Goal: Information Seeking & Learning: Learn about a topic

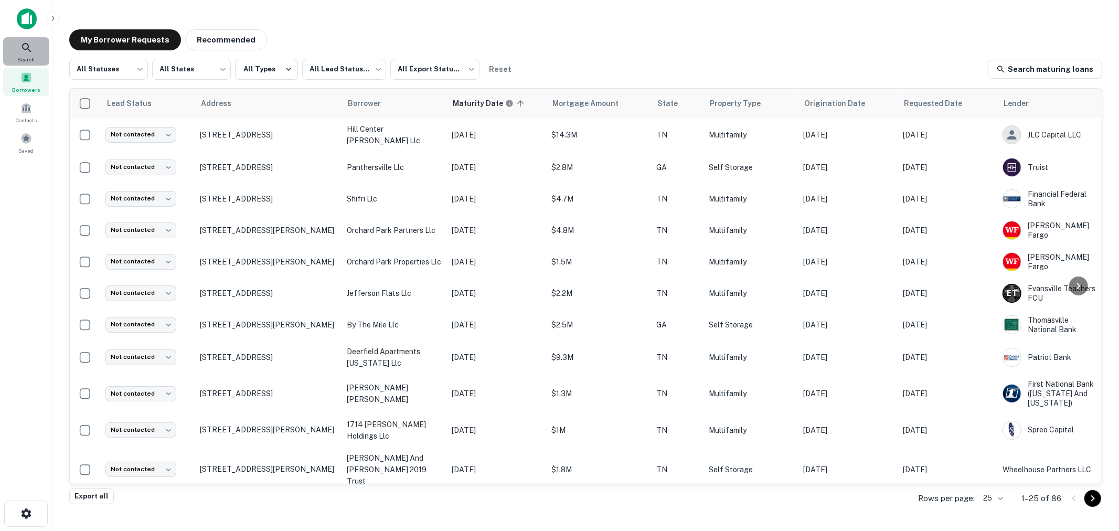
click at [27, 49] on icon at bounding box center [26, 47] width 13 height 13
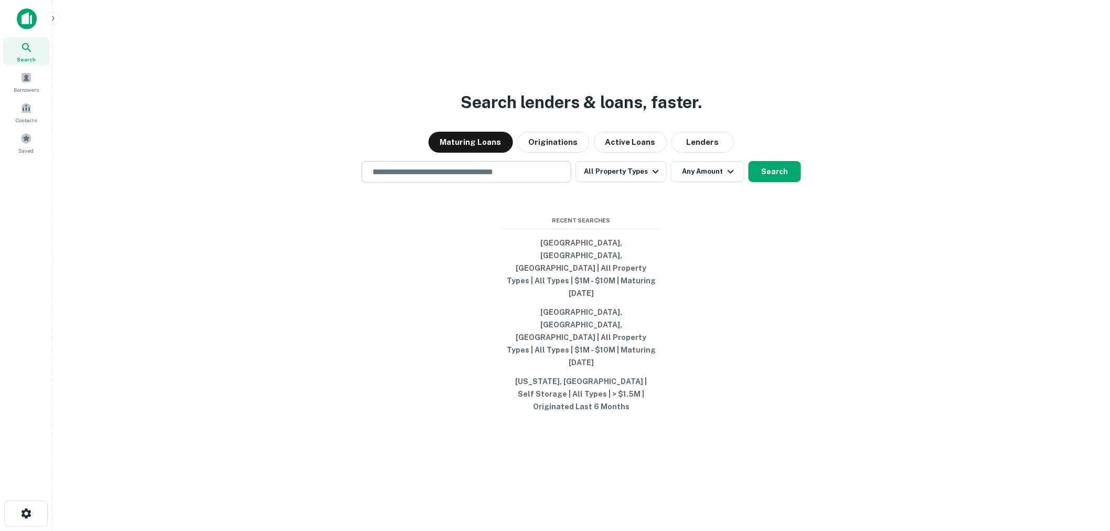
click at [468, 178] on input "text" at bounding box center [466, 172] width 200 height 12
type input "**********"
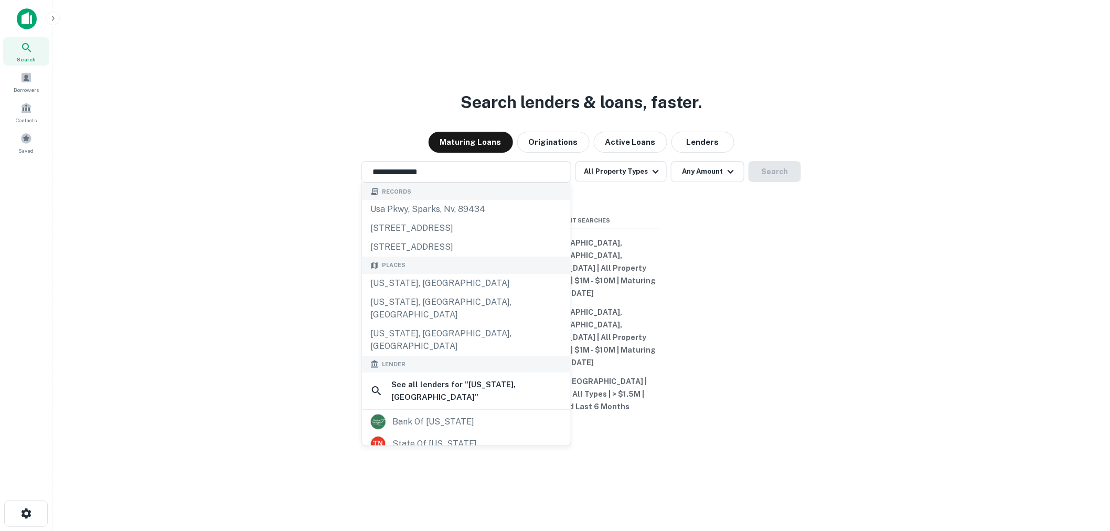
click at [654, 231] on div "**********" at bounding box center [581, 290] width 1041 height 531
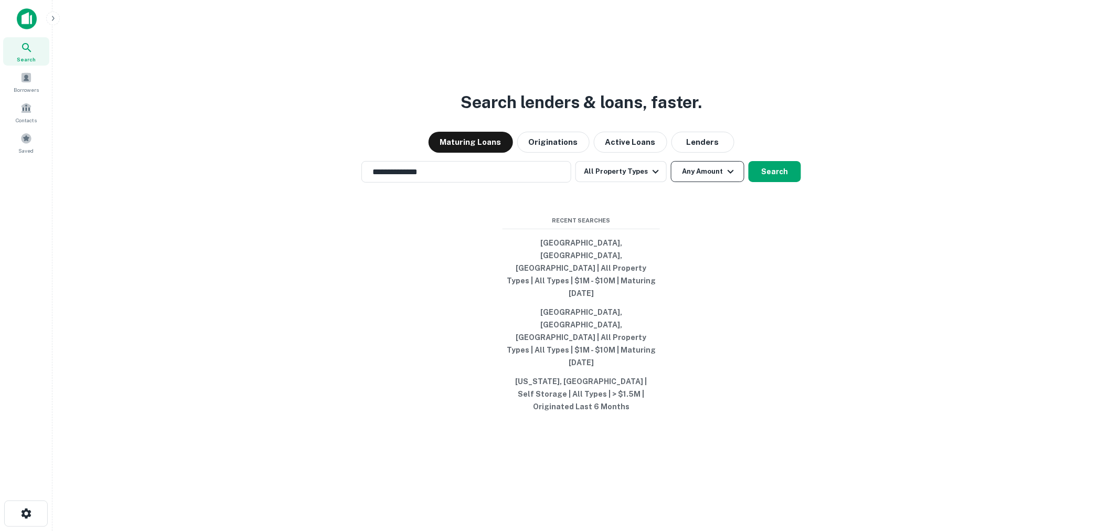
click at [704, 182] on button "Any Amount" at bounding box center [707, 171] width 73 height 21
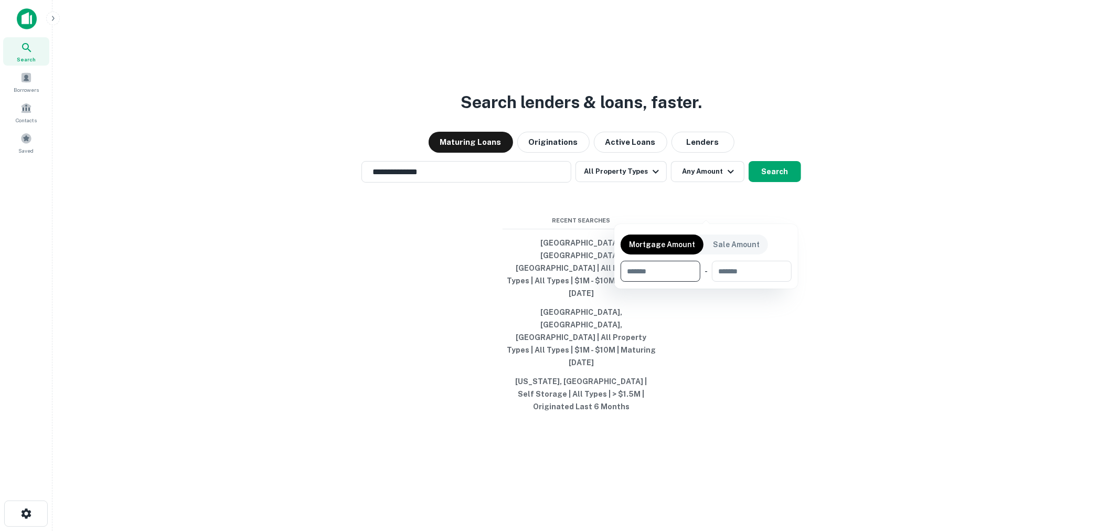
click at [636, 268] on input "number" at bounding box center [657, 271] width 72 height 21
type input "*******"
click at [773, 206] on div at bounding box center [559, 265] width 1119 height 531
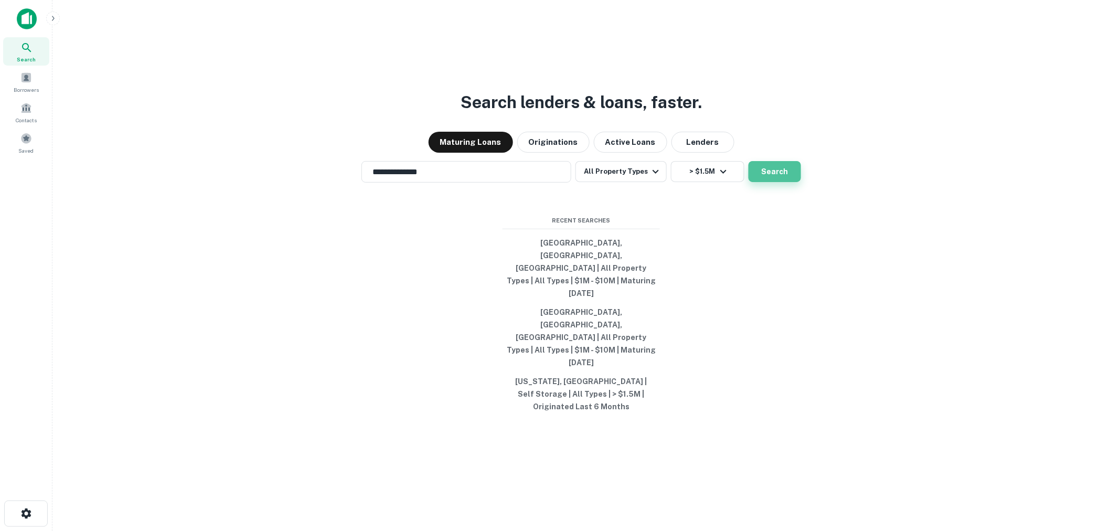
click at [774, 182] on button "Search" at bounding box center [775, 171] width 52 height 21
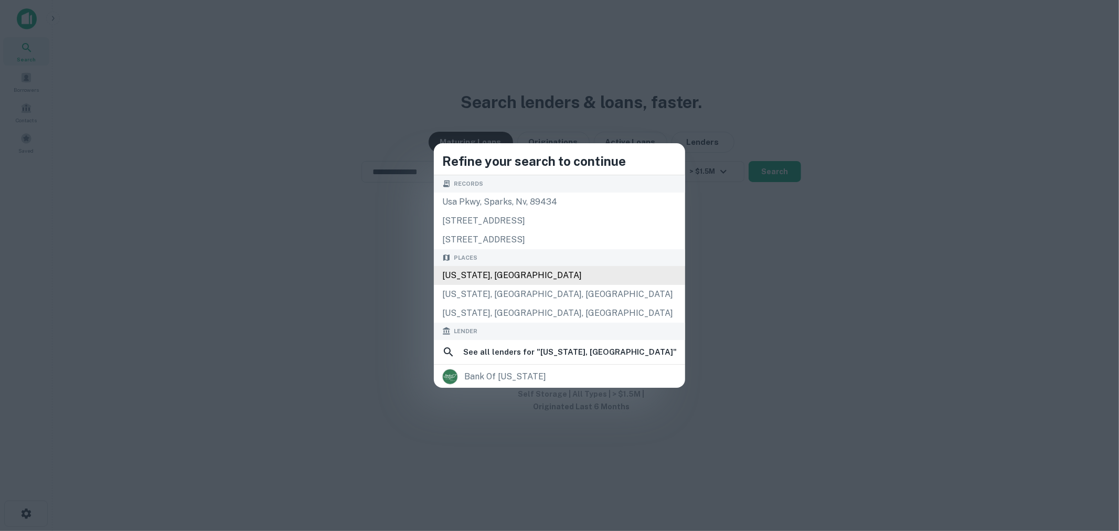
click at [557, 276] on div "[US_STATE], [GEOGRAPHIC_DATA]" at bounding box center [559, 275] width 251 height 19
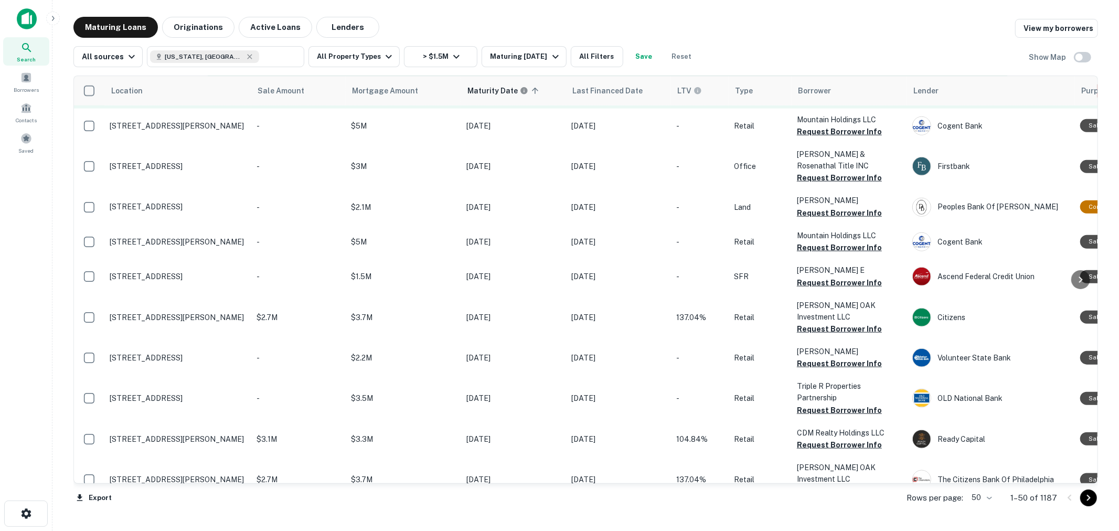
scroll to position [874, 0]
click at [521, 61] on div "Maturing [DATE]" at bounding box center [525, 56] width 71 height 13
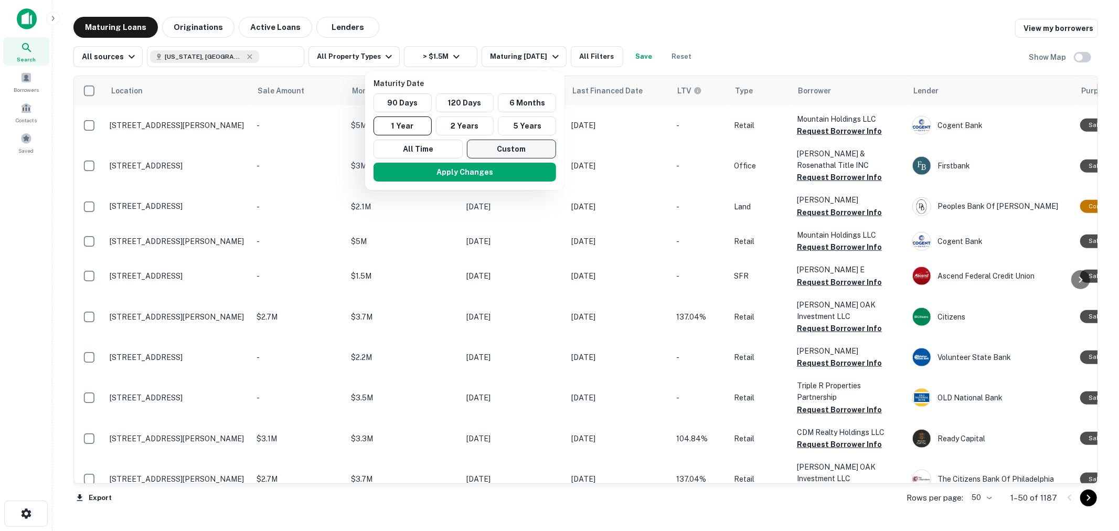
click at [509, 143] on button "Custom" at bounding box center [511, 149] width 89 height 19
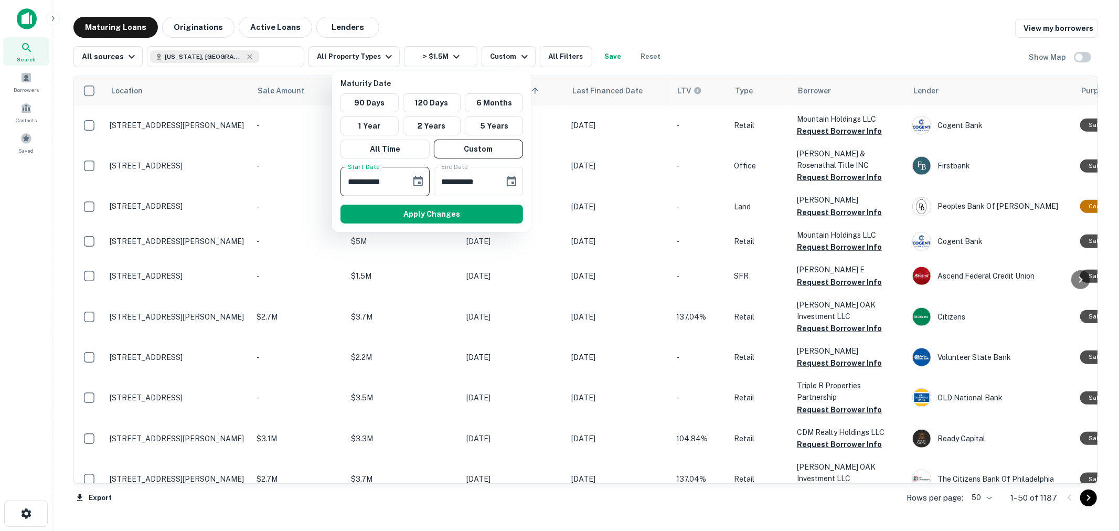
click at [356, 181] on input "**********" at bounding box center [372, 181] width 63 height 29
type input "**********"
drag, startPoint x: 491, startPoint y: 183, endPoint x: 491, endPoint y: 177, distance: 5.8
click at [491, 177] on input "**********" at bounding box center [465, 181] width 63 height 29
drag, startPoint x: 462, startPoint y: 185, endPoint x: 438, endPoint y: 185, distance: 24.1
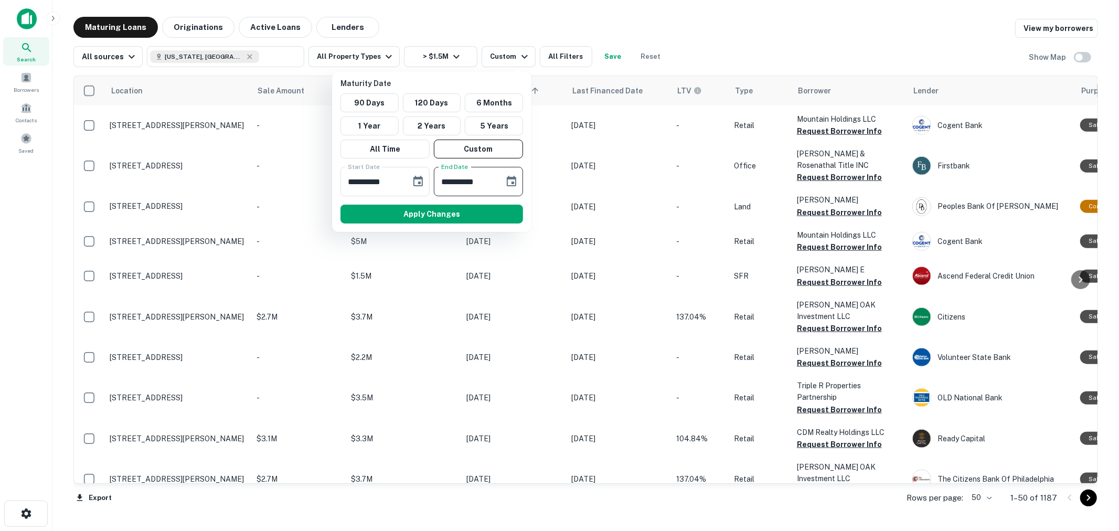
click at [438, 185] on input "**********" at bounding box center [465, 181] width 63 height 29
click at [439, 185] on input "**********" at bounding box center [465, 181] width 63 height 29
click at [512, 182] on icon "Choose date, selected date is Mar 14, 2026" at bounding box center [511, 181] width 9 height 10
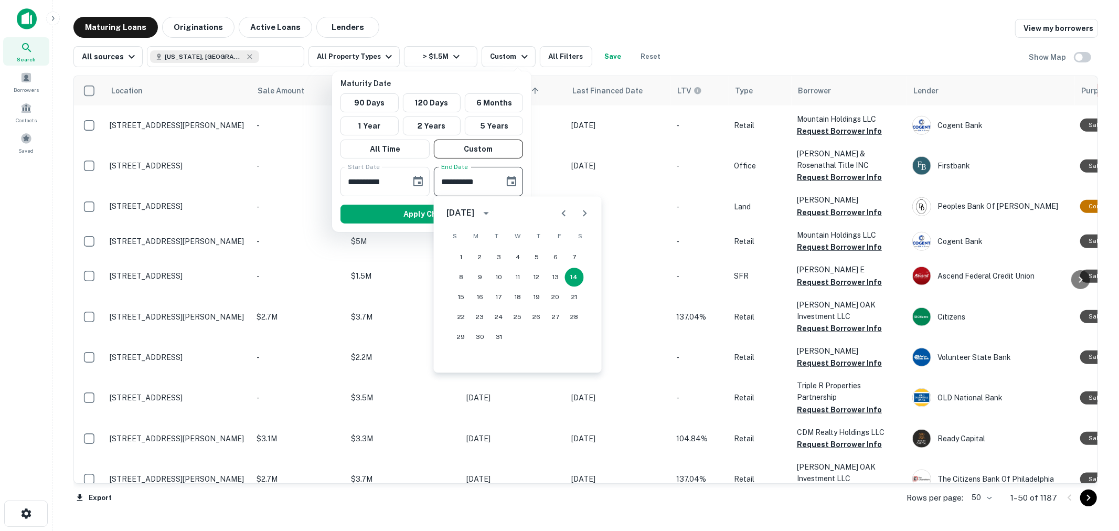
click at [559, 213] on icon "Previous month" at bounding box center [564, 213] width 13 height 13
click at [573, 317] on button "28" at bounding box center [574, 317] width 19 height 19
type input "**********"
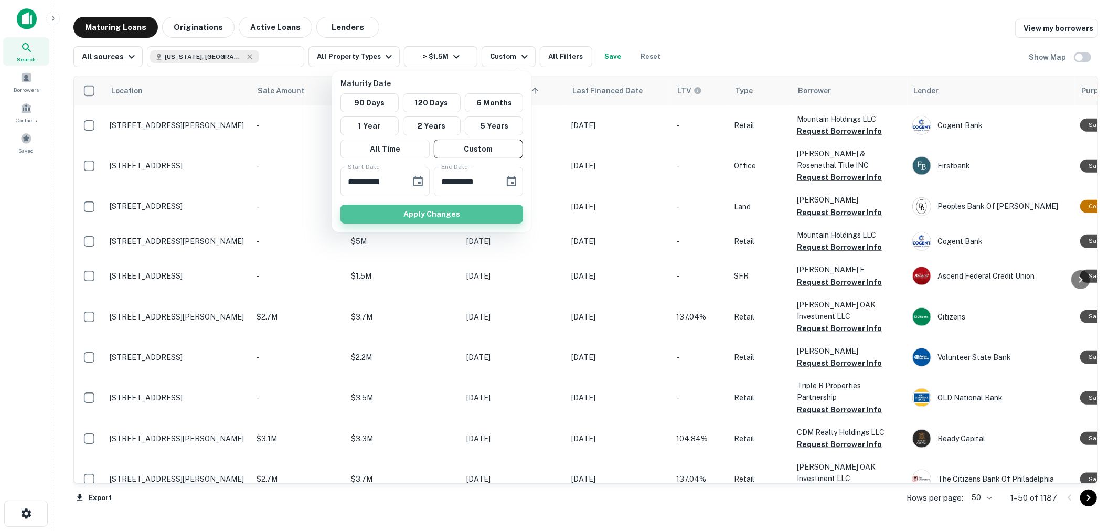
click at [454, 212] on button "Apply Changes" at bounding box center [432, 214] width 183 height 19
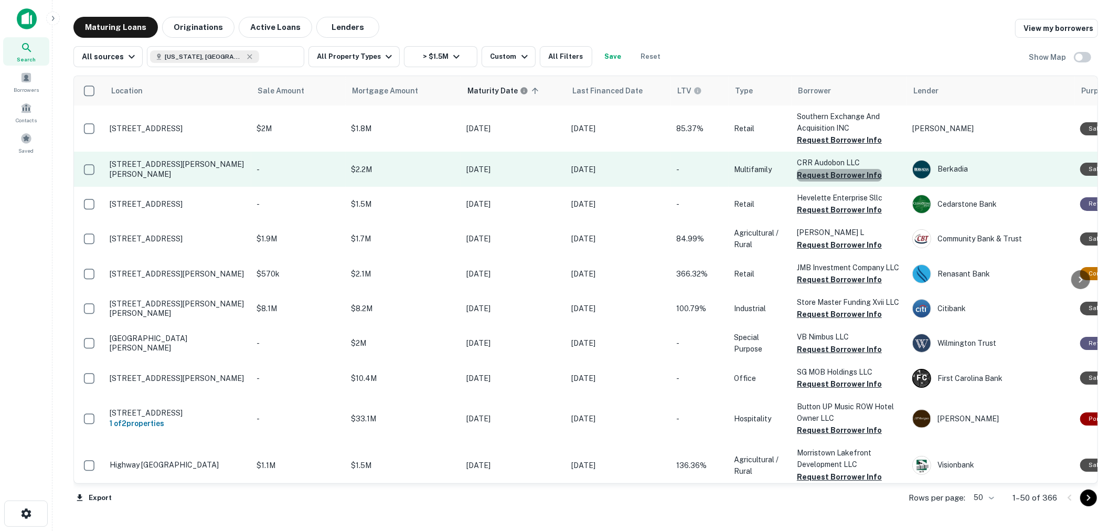
click at [854, 175] on button "Request Borrower Info" at bounding box center [839, 175] width 85 height 13
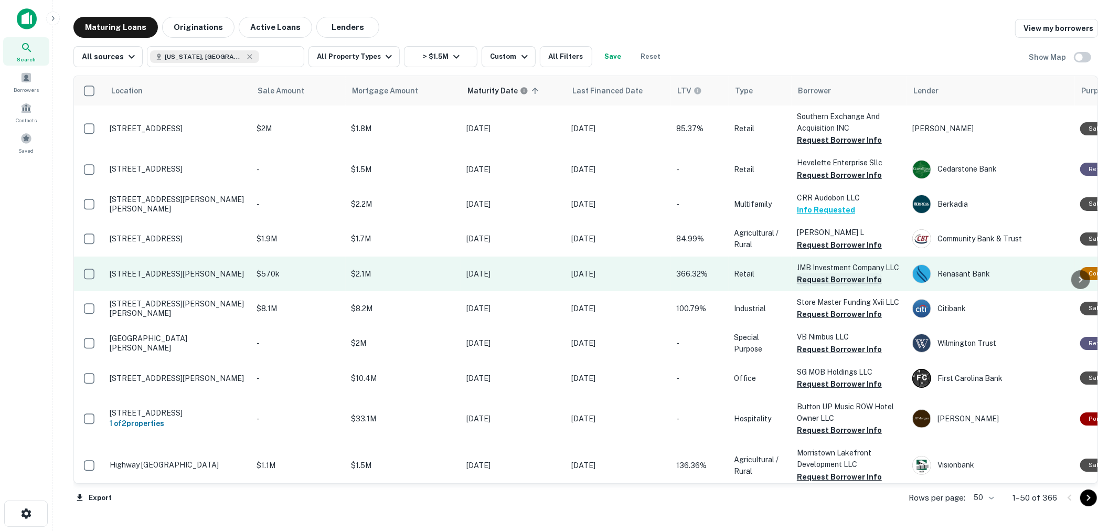
click at [841, 277] on button "Request Borrower Info" at bounding box center [839, 279] width 85 height 13
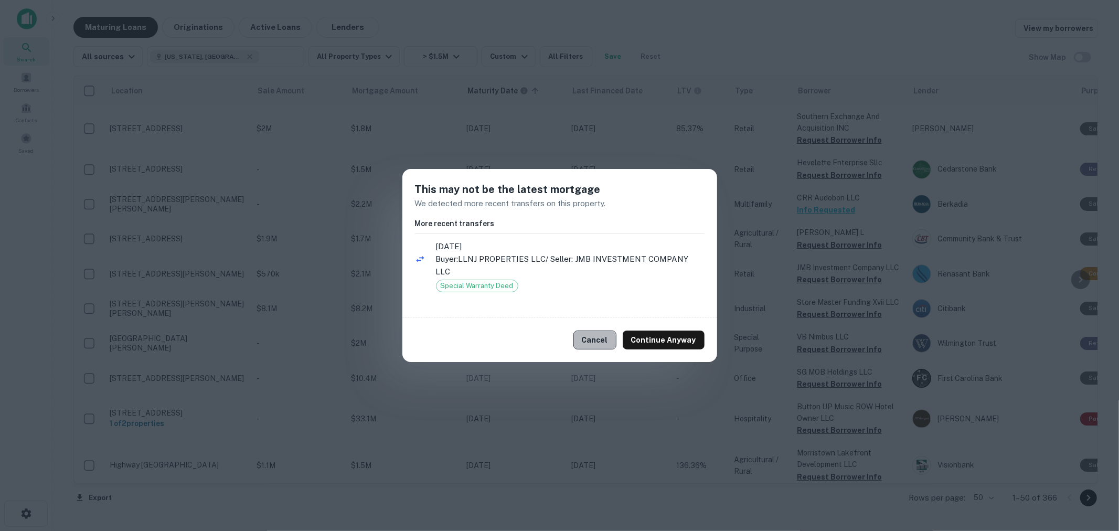
click at [591, 339] on button "Cancel" at bounding box center [595, 340] width 43 height 19
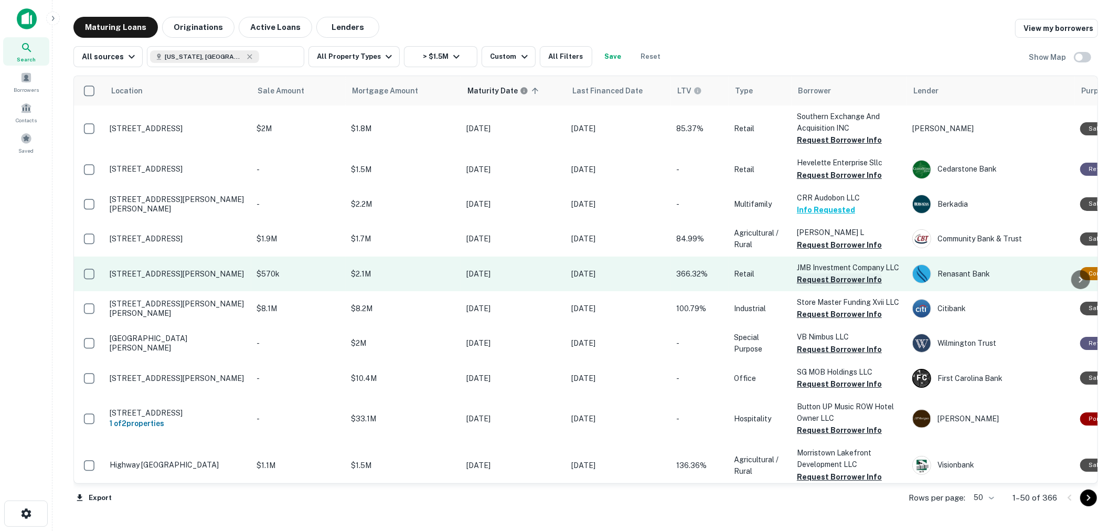
click at [821, 280] on button "Request Borrower Info" at bounding box center [839, 279] width 85 height 13
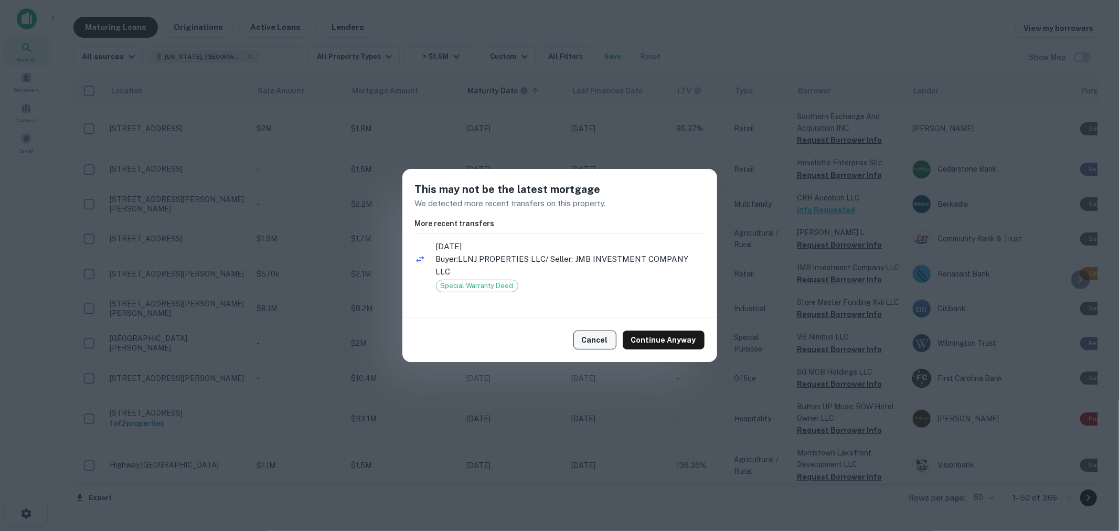
click at [593, 337] on button "Cancel" at bounding box center [595, 340] width 43 height 19
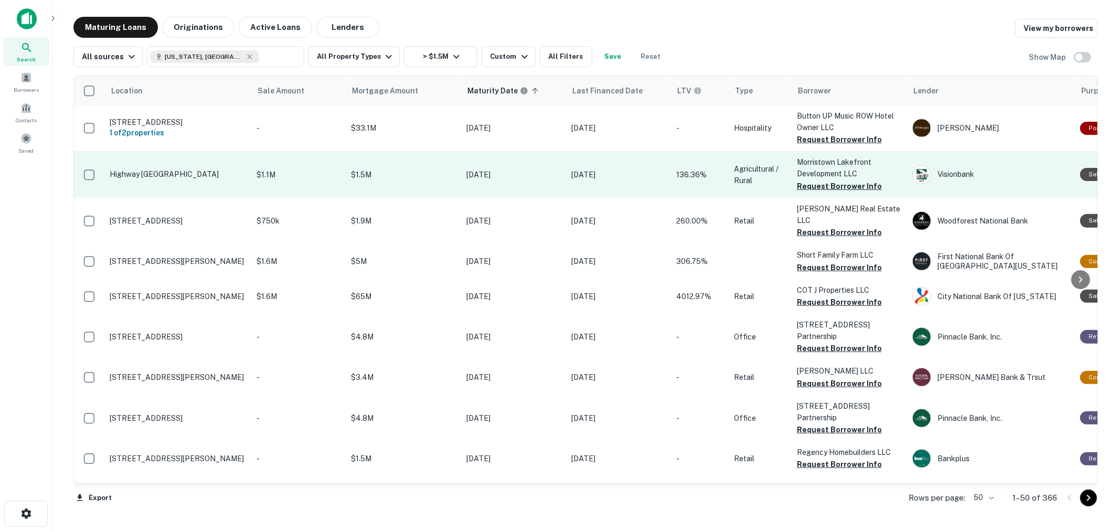
scroll to position [291, 0]
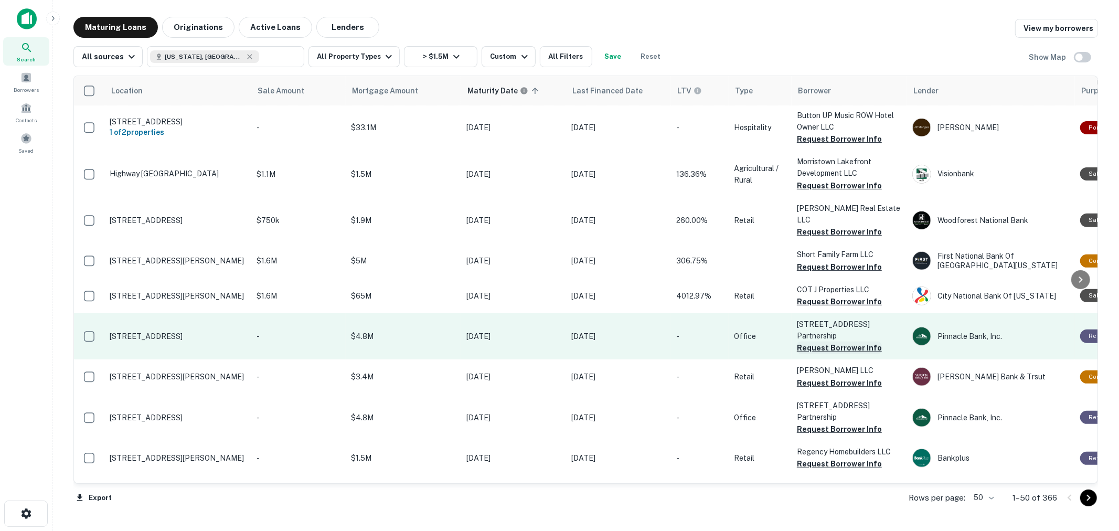
click at [828, 342] on button "Request Borrower Info" at bounding box center [839, 348] width 85 height 13
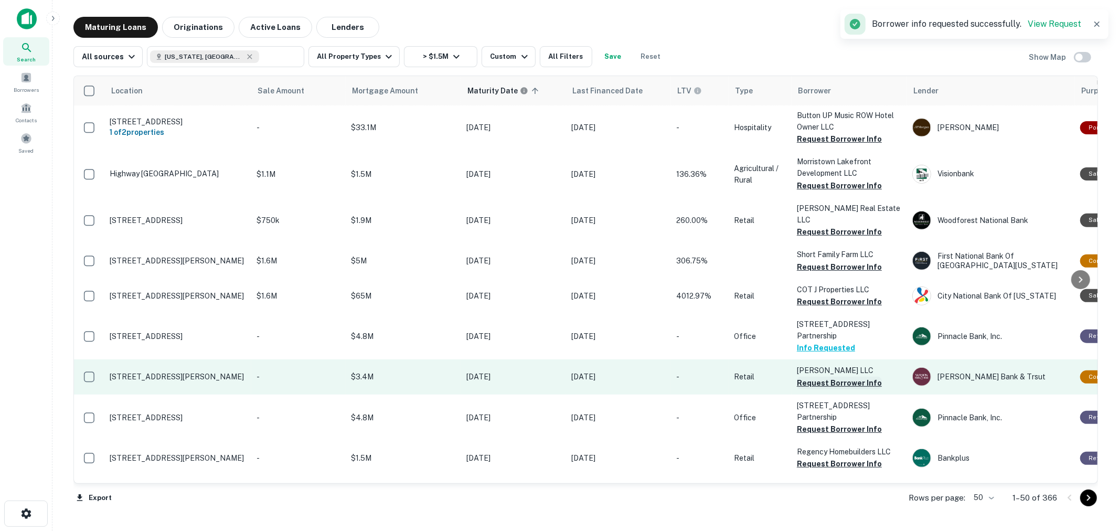
click at [828, 377] on button "Request Borrower Info" at bounding box center [839, 383] width 85 height 13
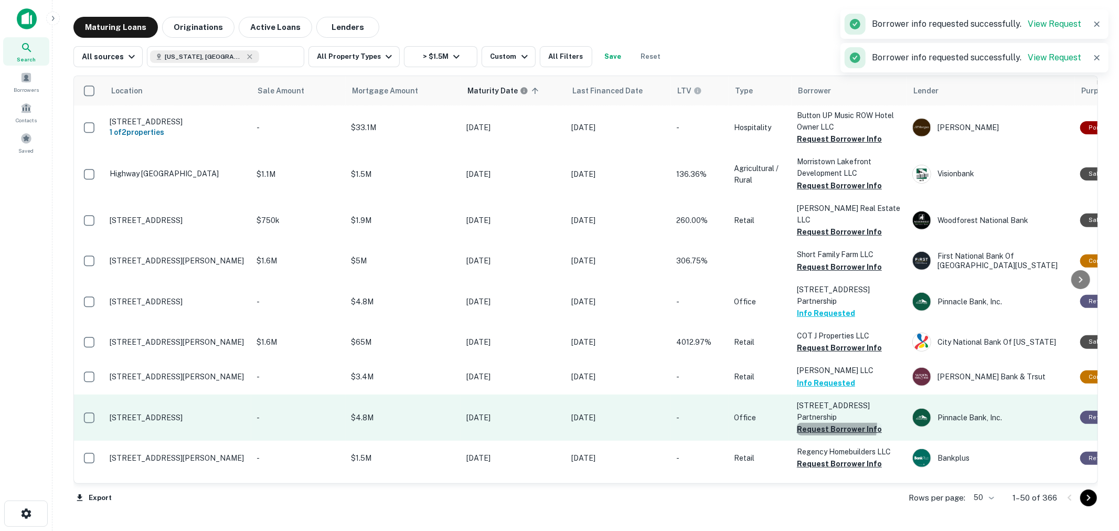
click at [816, 423] on button "Request Borrower Info" at bounding box center [839, 429] width 85 height 13
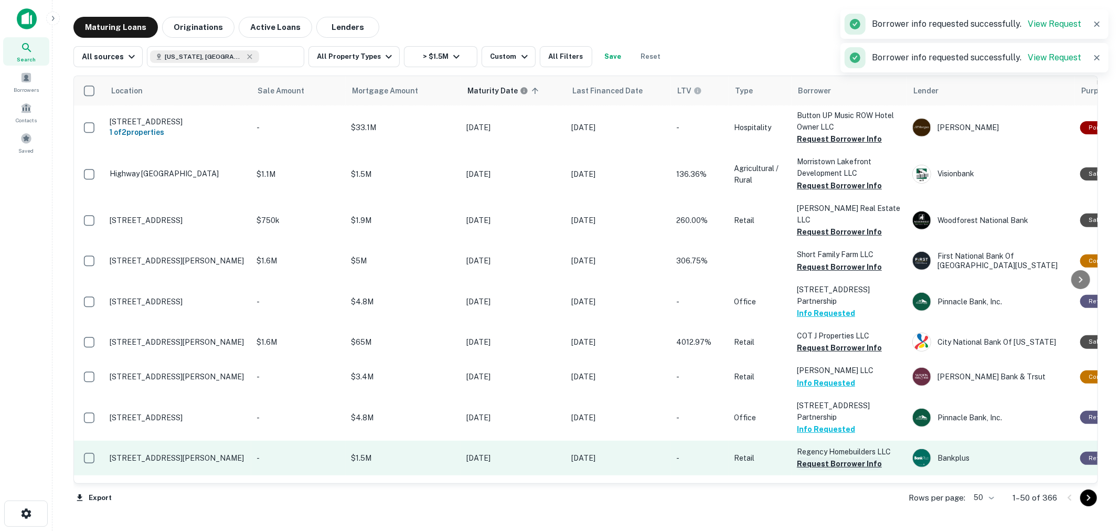
click at [819, 458] on button "Request Borrower Info" at bounding box center [839, 464] width 85 height 13
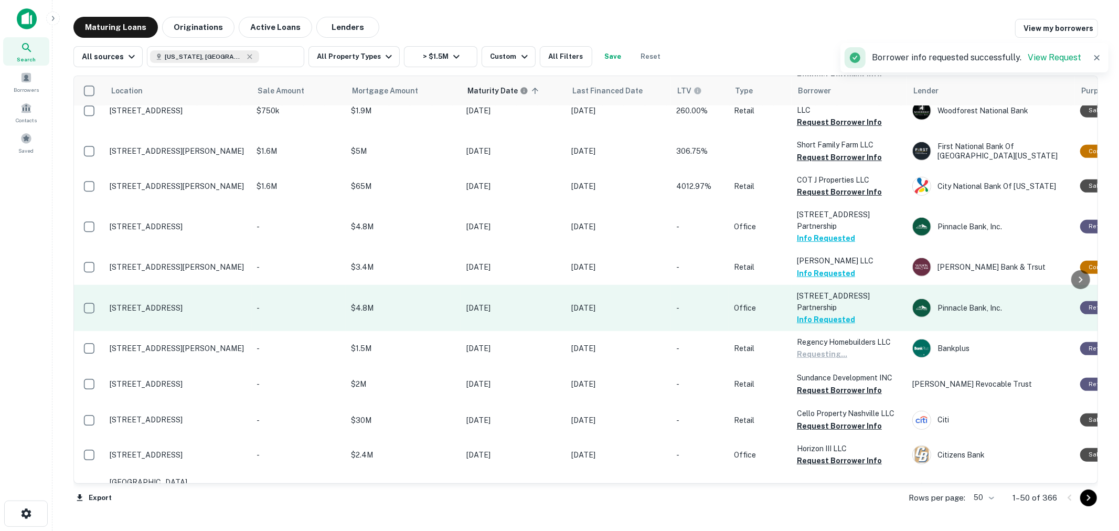
scroll to position [466, 0]
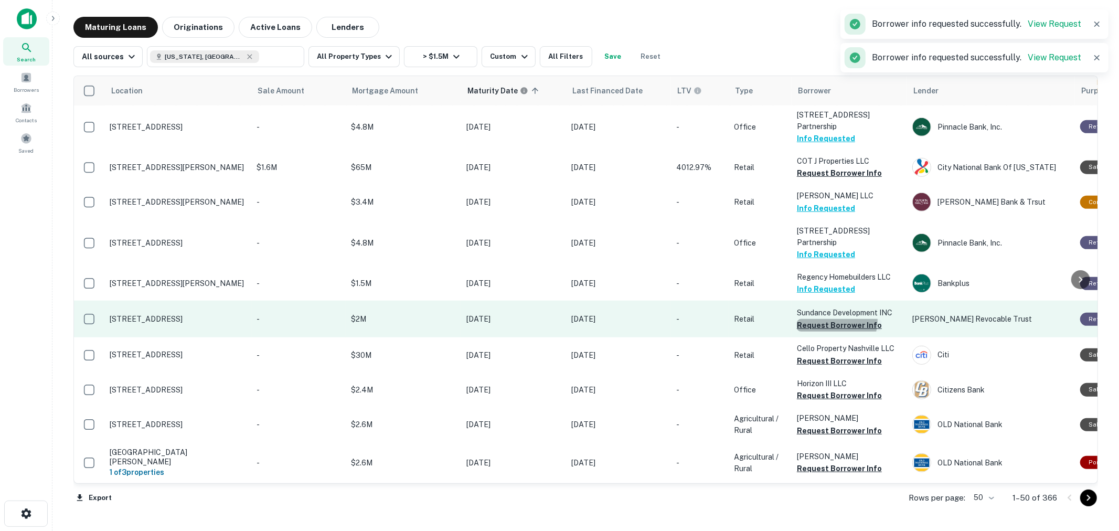
click at [835, 319] on button "Request Borrower Info" at bounding box center [839, 325] width 85 height 13
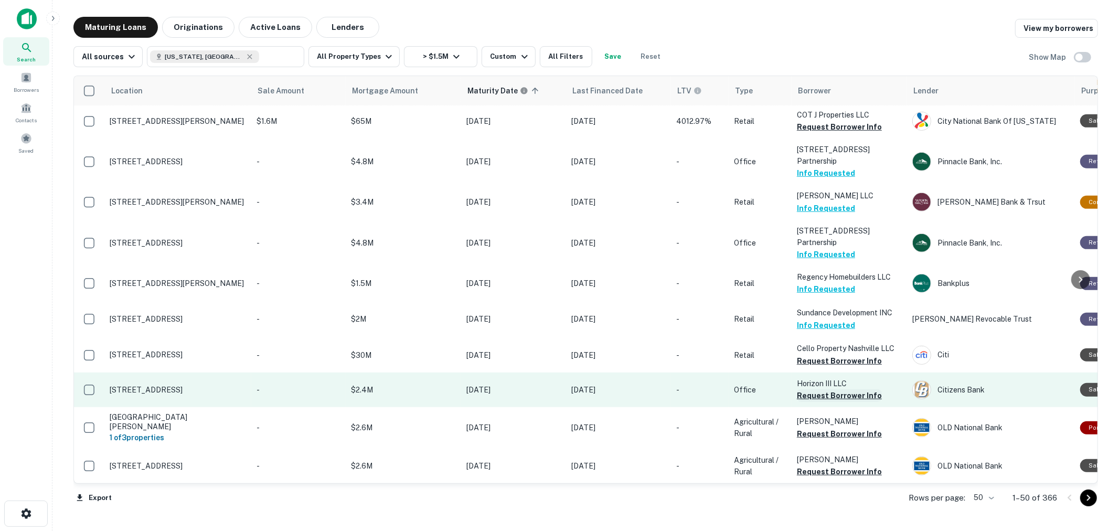
click at [833, 389] on button "Request Borrower Info" at bounding box center [839, 395] width 85 height 13
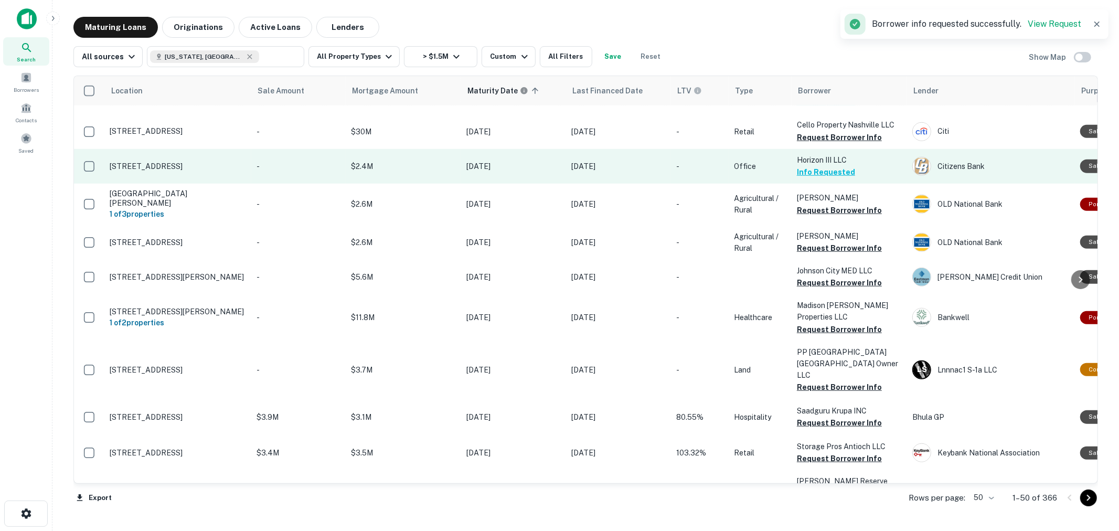
scroll to position [700, 0]
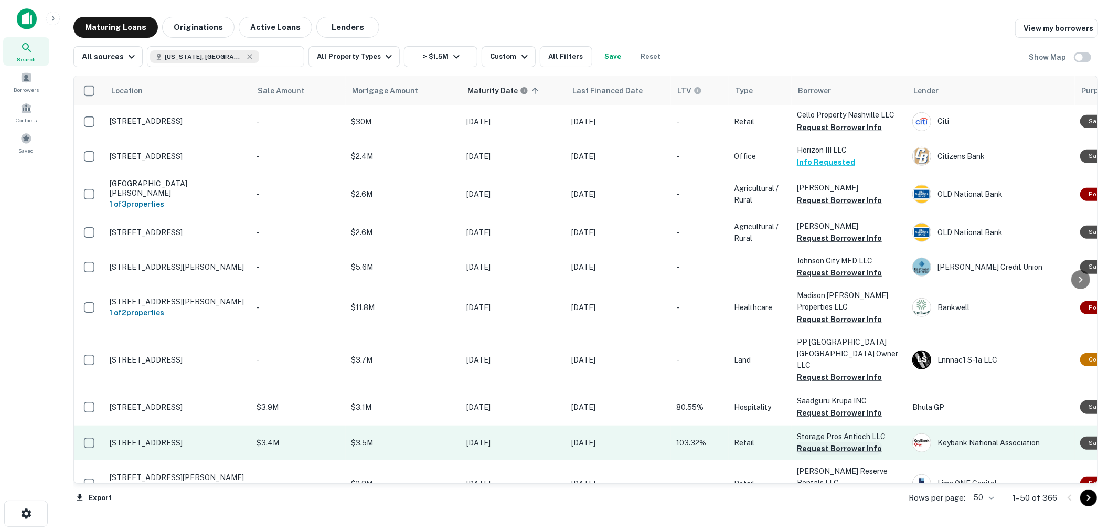
click at [847, 442] on button "Request Borrower Info" at bounding box center [839, 448] width 85 height 13
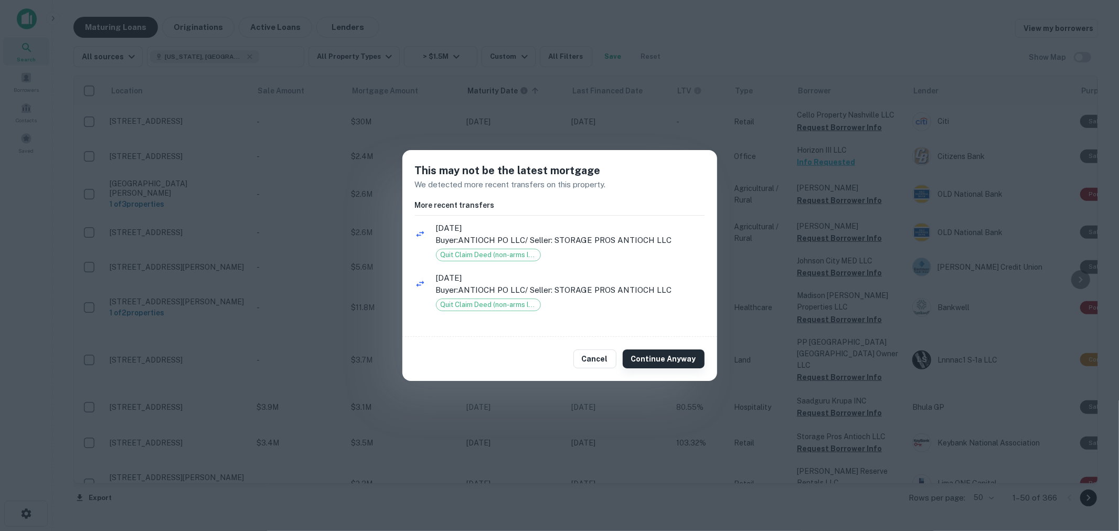
click at [654, 358] on button "Continue Anyway" at bounding box center [664, 359] width 82 height 19
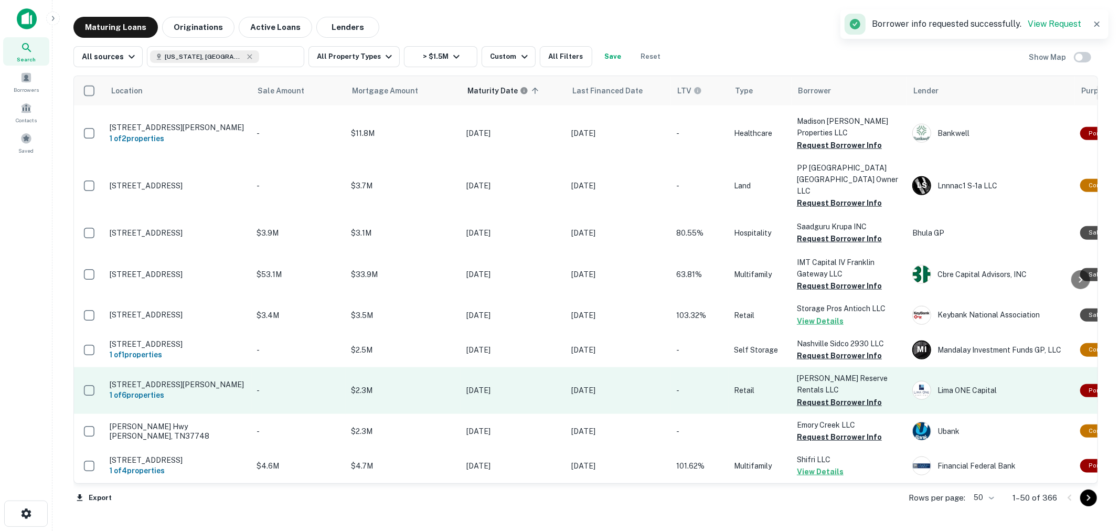
scroll to position [874, 0]
click at [834, 396] on button "Request Borrower Info" at bounding box center [839, 402] width 85 height 13
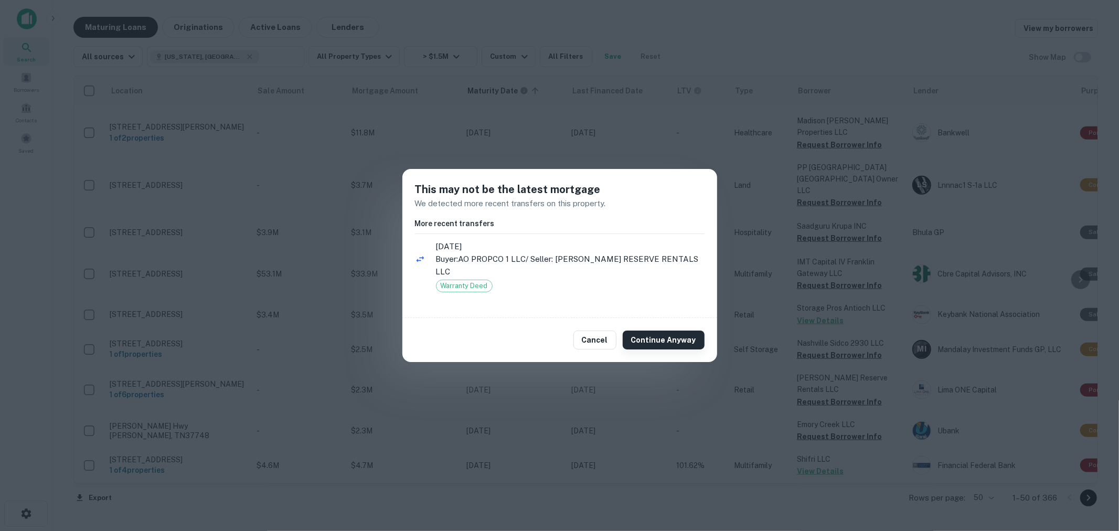
click at [683, 336] on button "Continue Anyway" at bounding box center [664, 340] width 82 height 19
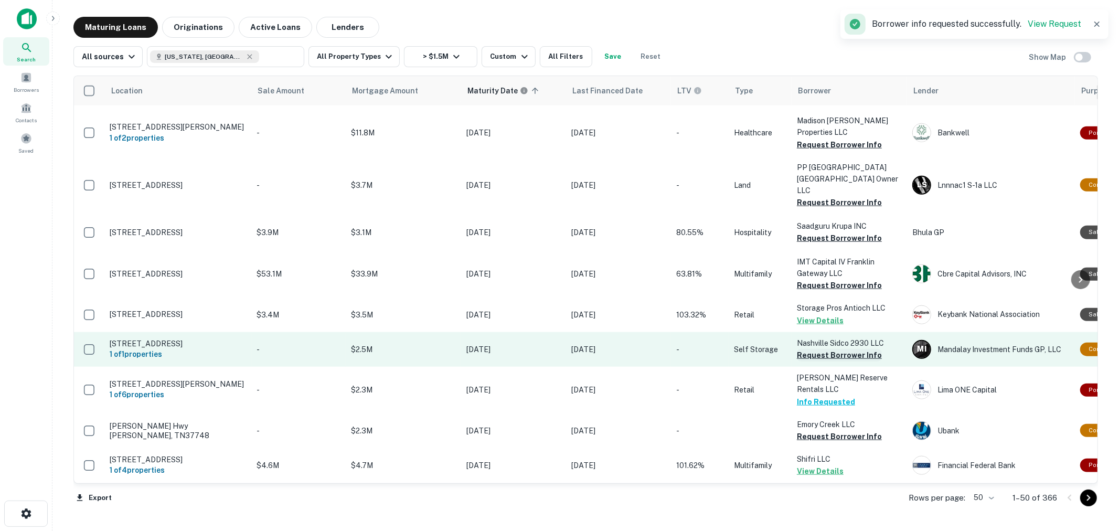
click at [835, 349] on button "Request Borrower Info" at bounding box center [839, 355] width 85 height 13
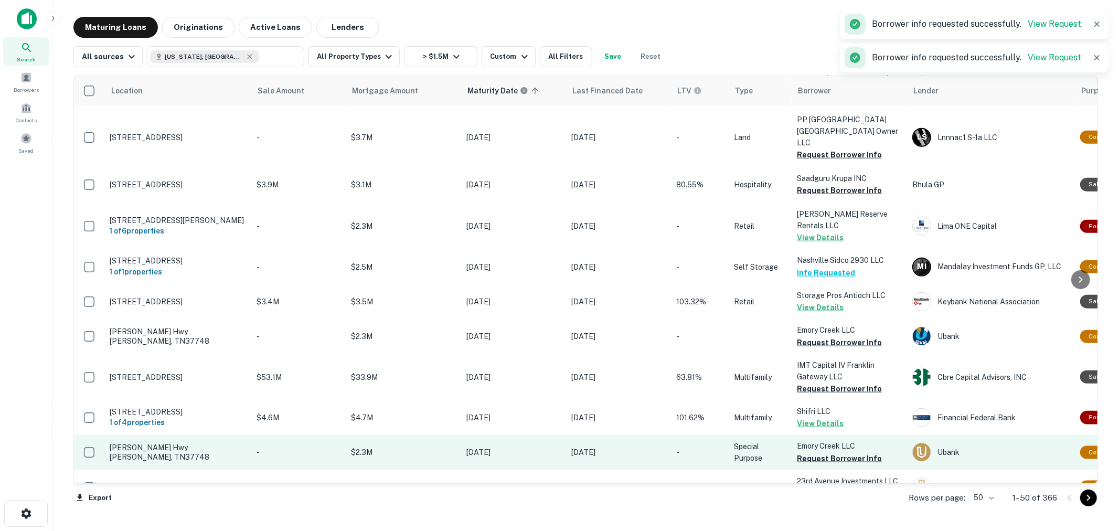
scroll to position [991, 0]
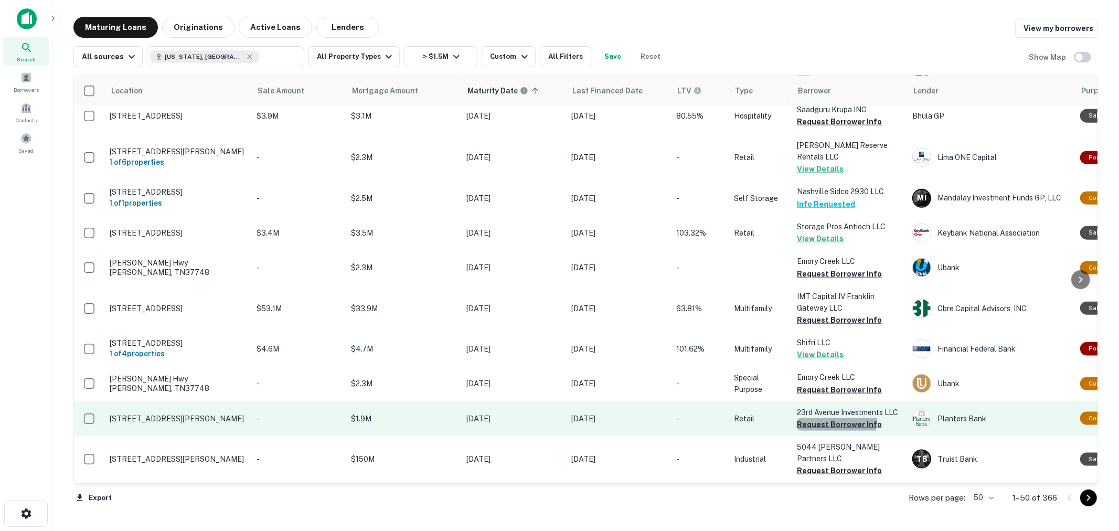
click at [834, 418] on button "Request Borrower Info" at bounding box center [839, 424] width 85 height 13
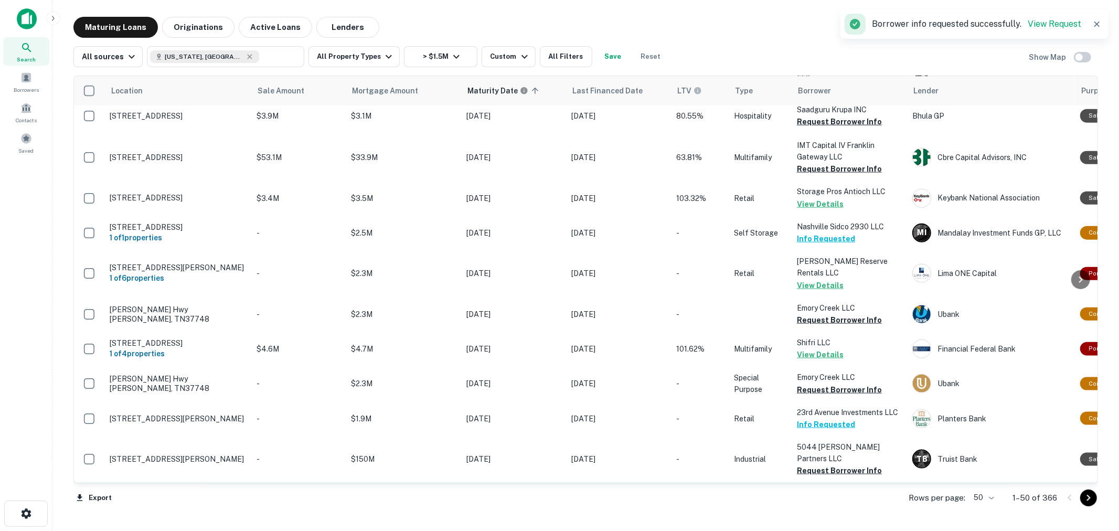
click at [835, 500] on button "Request Borrower Info" at bounding box center [839, 506] width 85 height 13
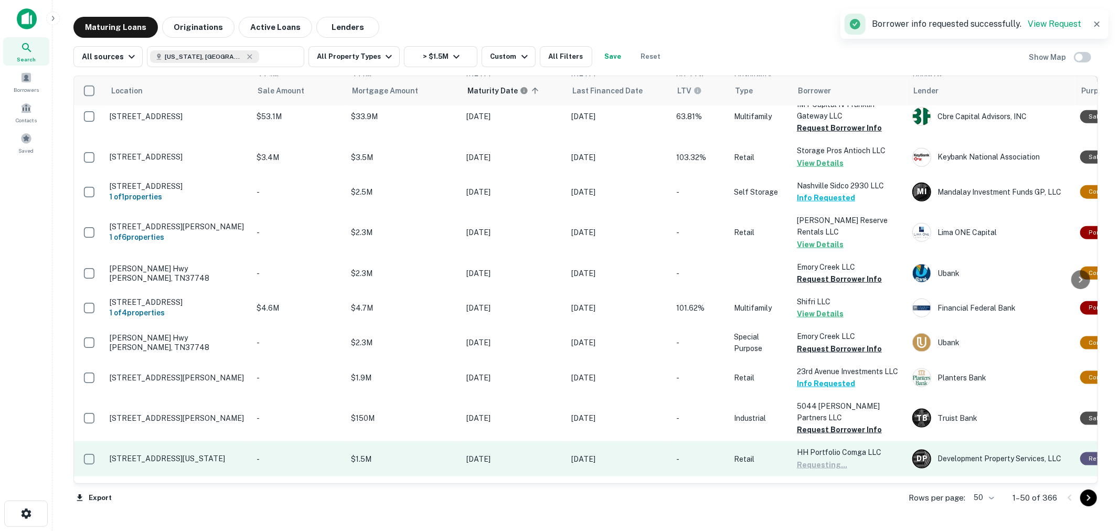
scroll to position [1166, 0]
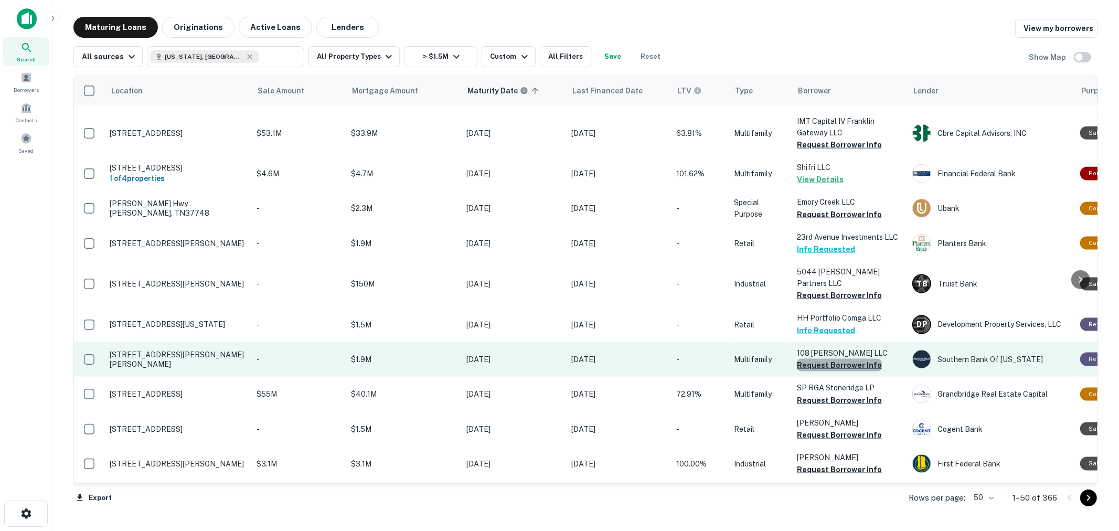
click at [847, 359] on button "Request Borrower Info" at bounding box center [839, 365] width 85 height 13
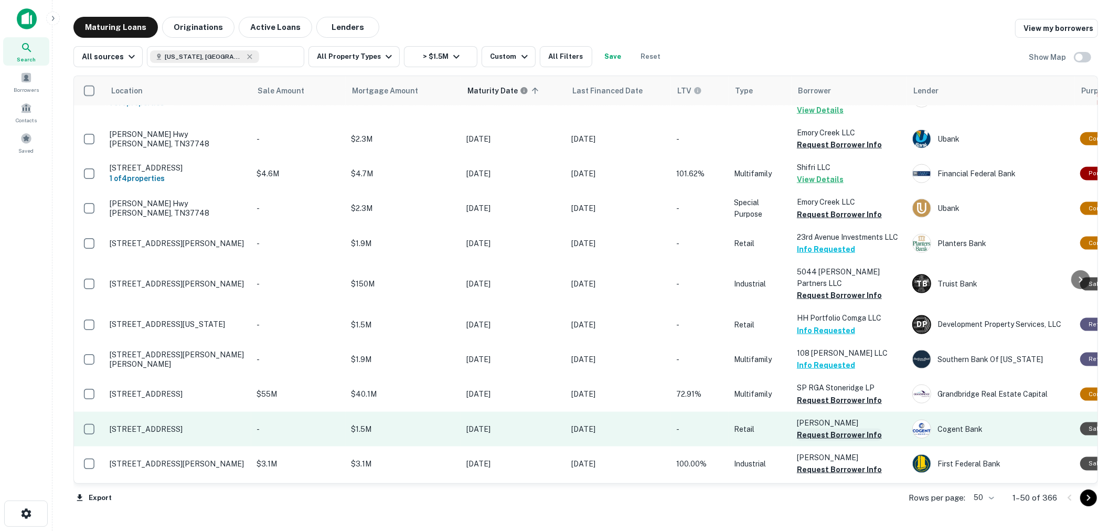
click at [840, 429] on button "Request Borrower Info" at bounding box center [839, 435] width 85 height 13
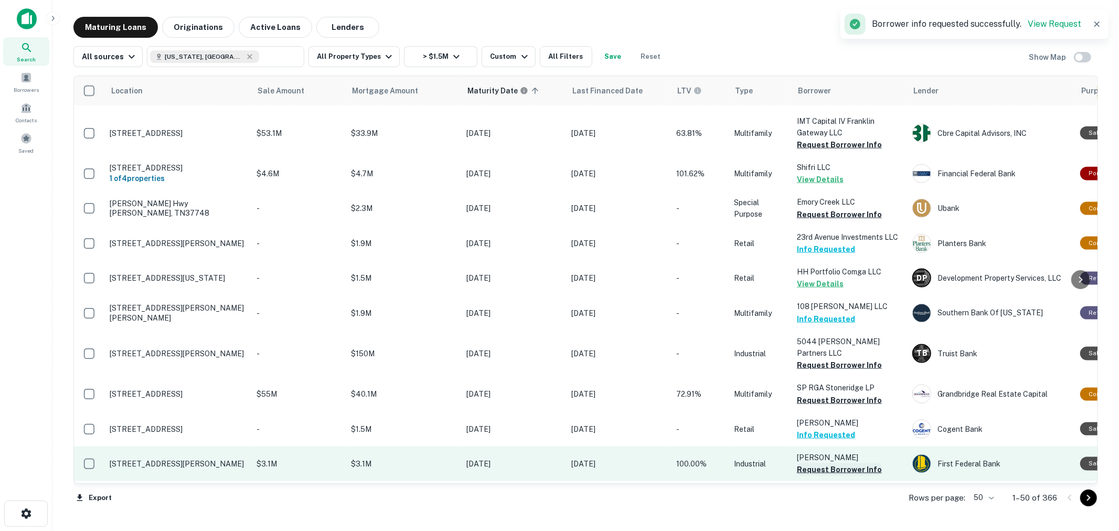
click at [837, 463] on button "Request Borrower Info" at bounding box center [839, 469] width 85 height 13
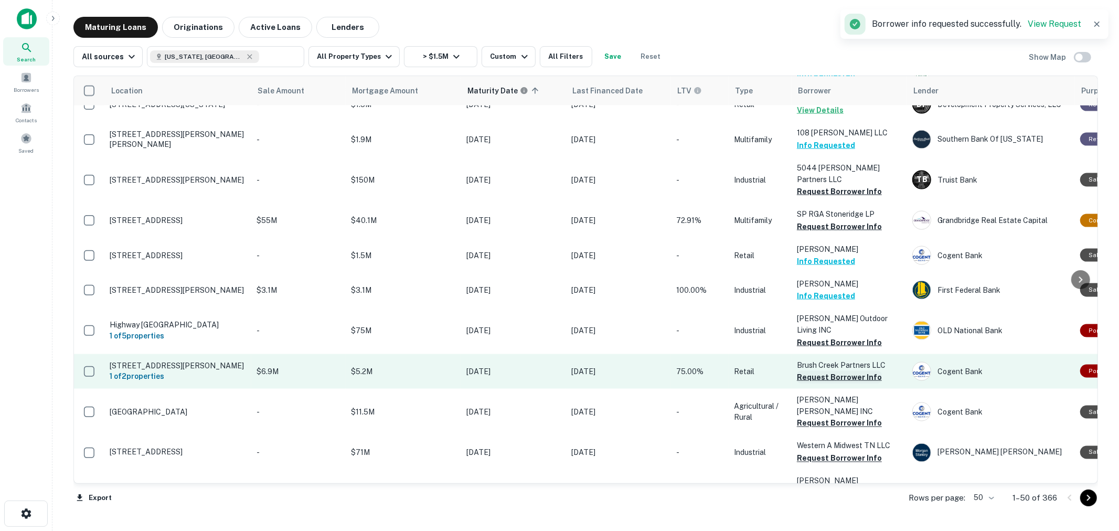
scroll to position [1341, 0]
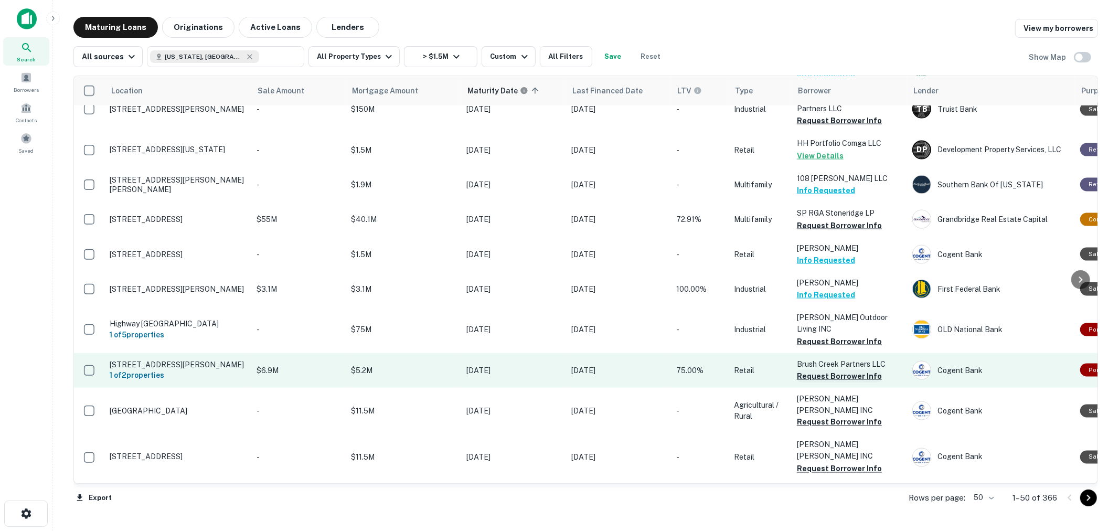
click at [833, 370] on button "Request Borrower Info" at bounding box center [839, 376] width 85 height 13
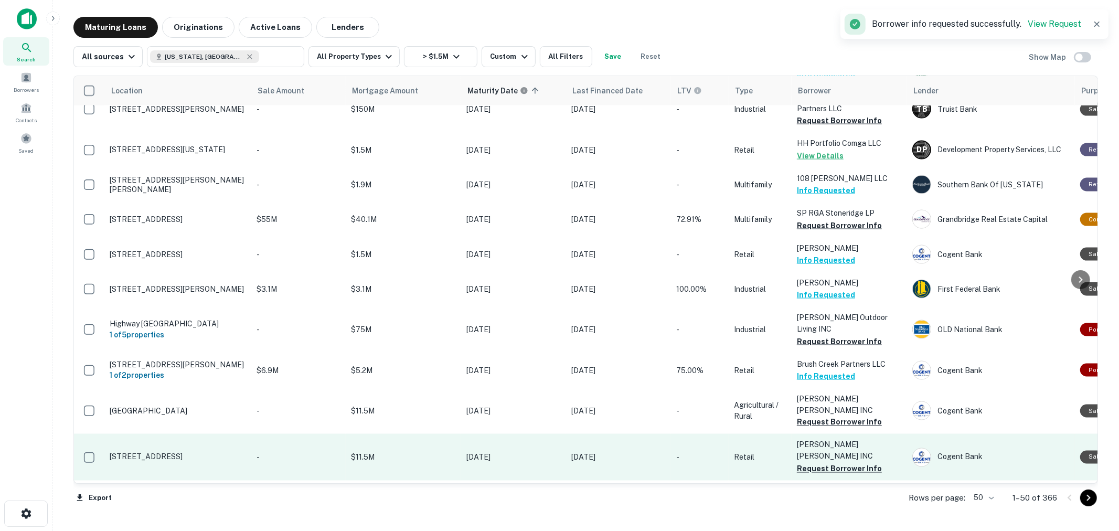
click at [840, 439] on p "[PERSON_NAME] [PERSON_NAME] INC" at bounding box center [849, 450] width 105 height 23
click at [840, 463] on button "Request Borrower Info" at bounding box center [839, 469] width 85 height 13
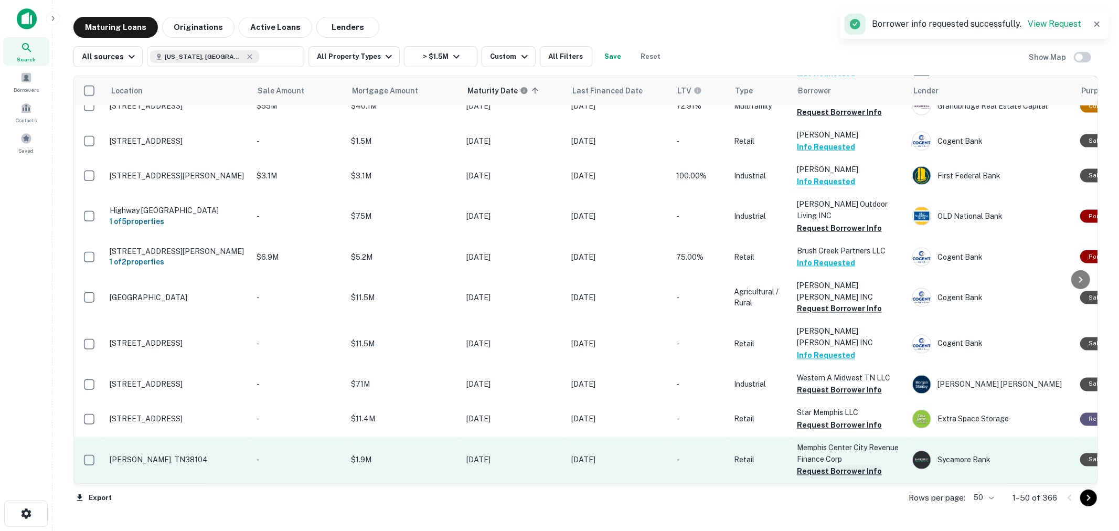
scroll to position [1473, 0]
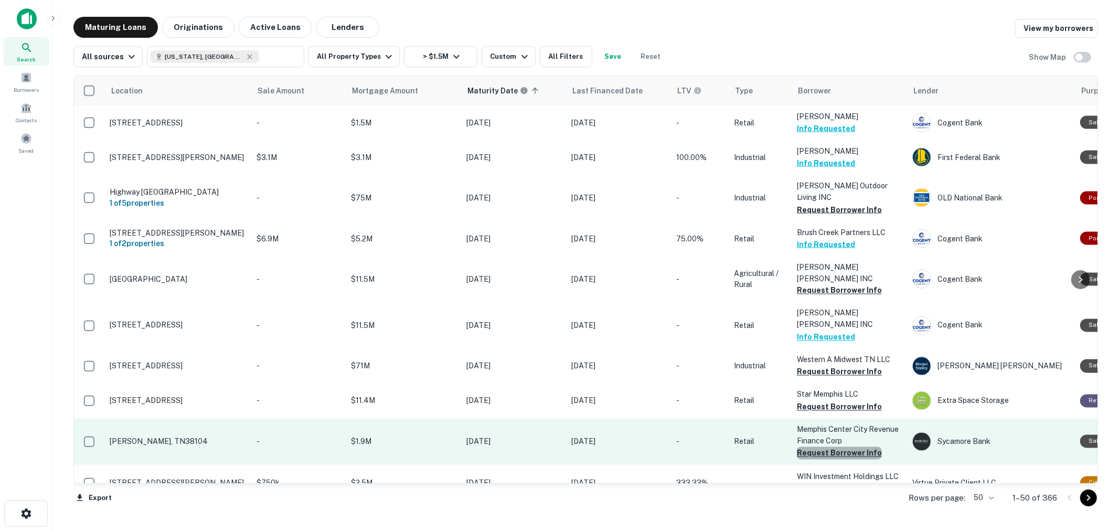
click at [847, 447] on button "Request Borrower Info" at bounding box center [839, 453] width 85 height 13
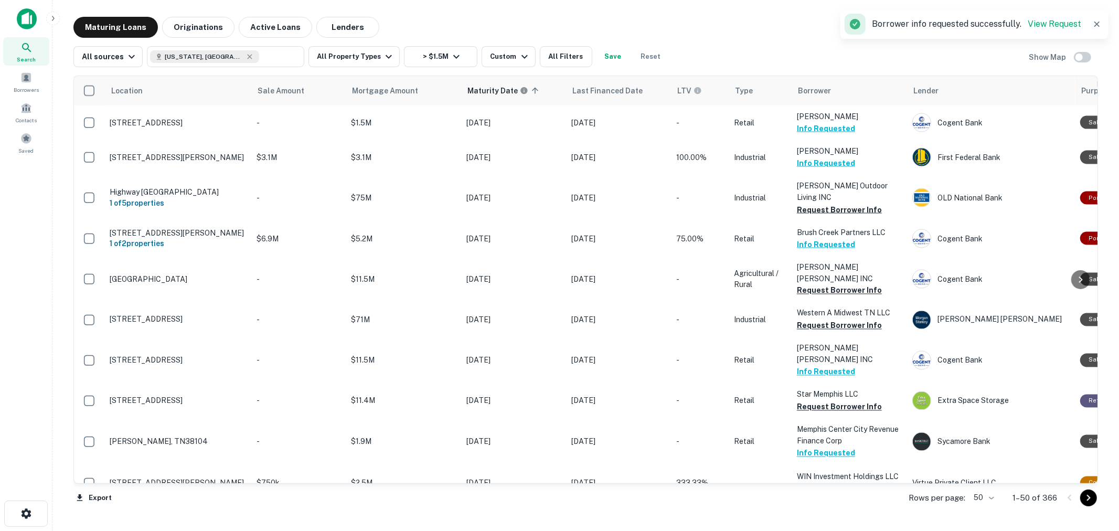
click at [838, 519] on button "Request Borrower Info" at bounding box center [839, 525] width 85 height 13
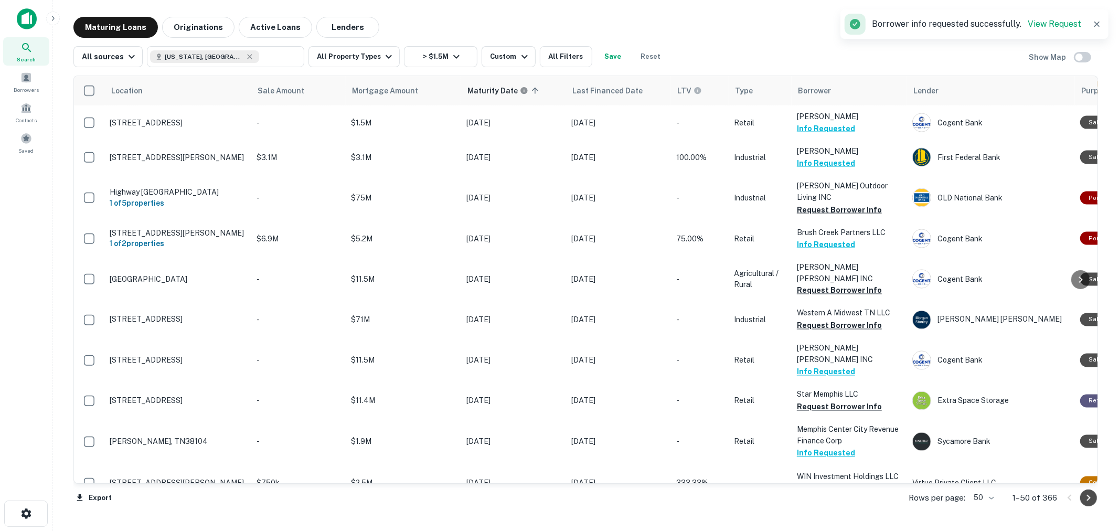
click at [1084, 503] on icon "Go to next page" at bounding box center [1089, 498] width 13 height 13
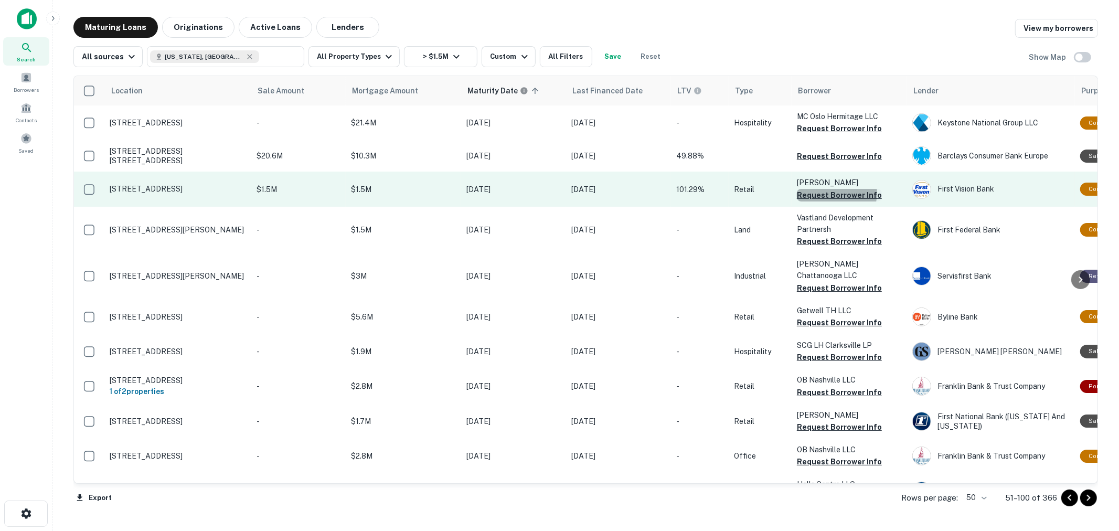
click at [835, 193] on button "Request Borrower Info" at bounding box center [839, 195] width 85 height 13
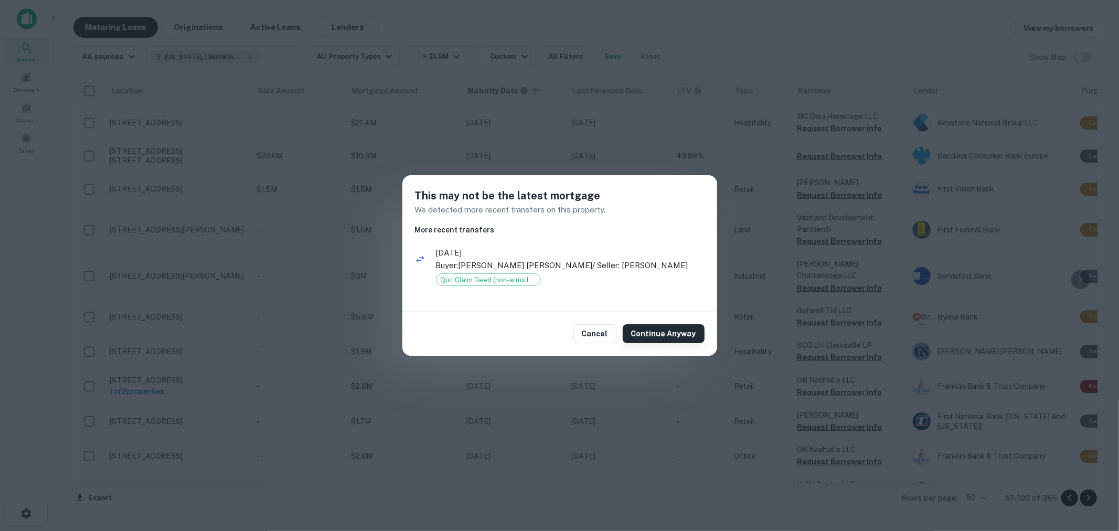
click at [665, 326] on button "Continue Anyway" at bounding box center [664, 333] width 82 height 19
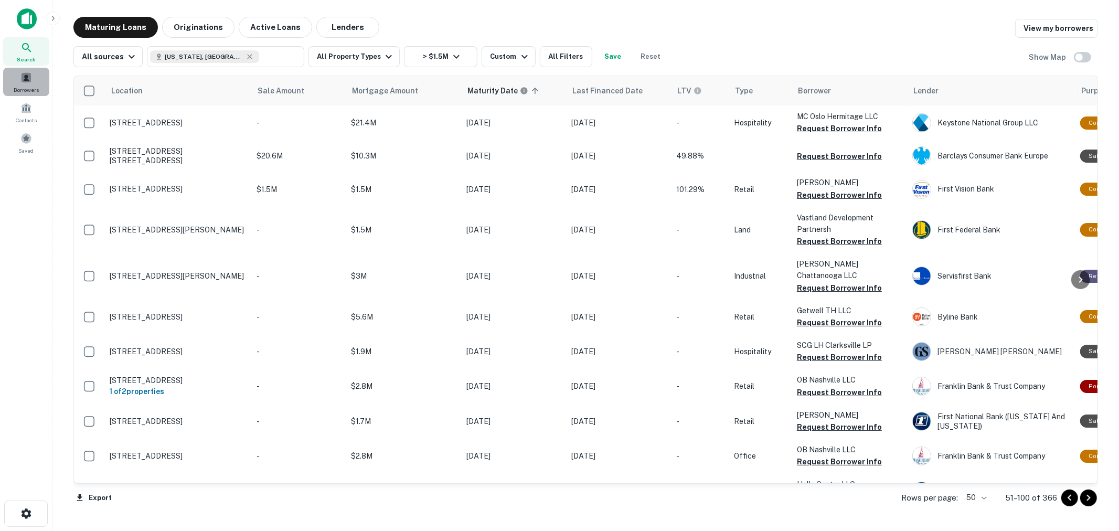
click at [35, 79] on div "Borrowers" at bounding box center [26, 82] width 46 height 28
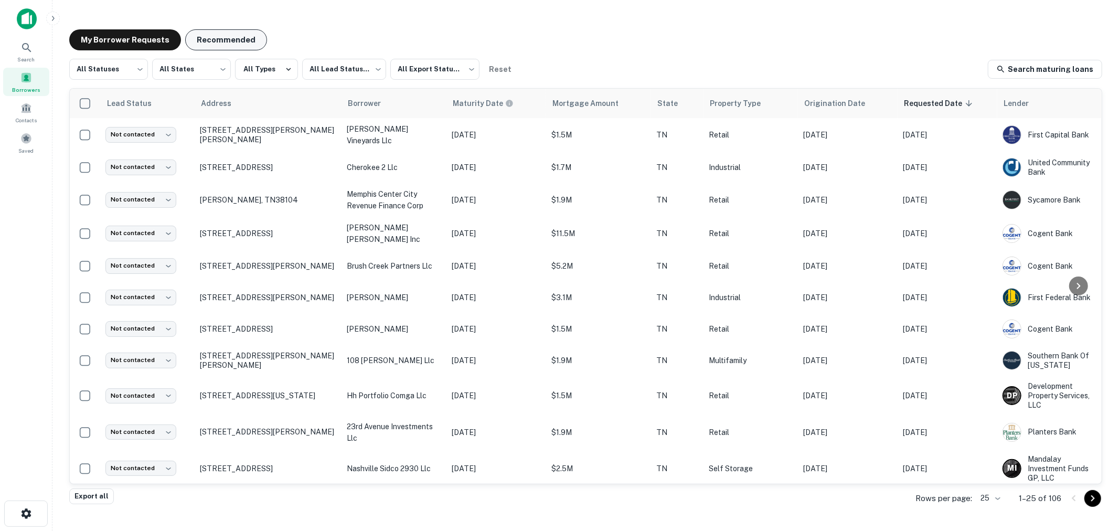
click at [219, 40] on button "Recommended" at bounding box center [226, 39] width 82 height 21
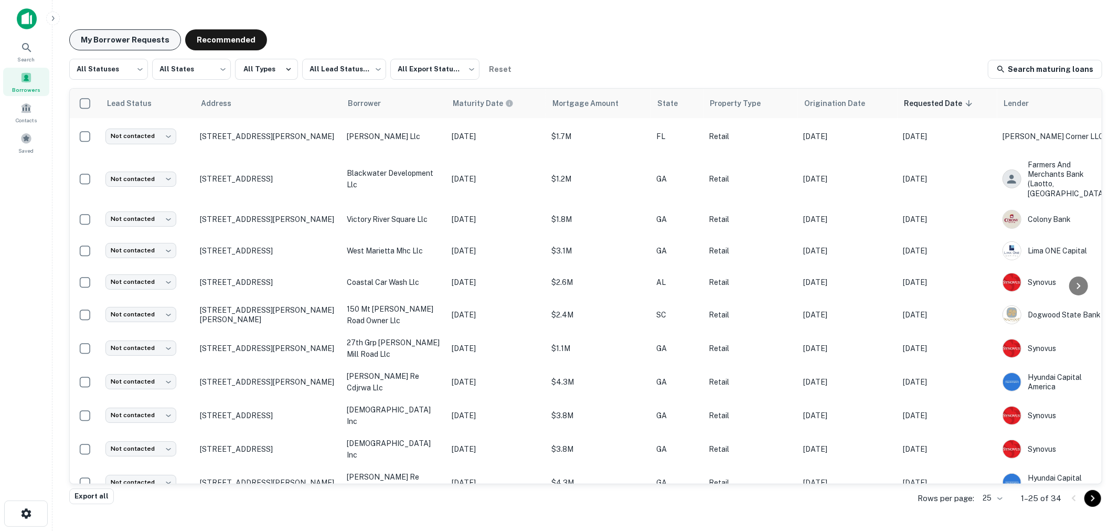
click at [126, 40] on button "My Borrower Requests" at bounding box center [125, 39] width 112 height 21
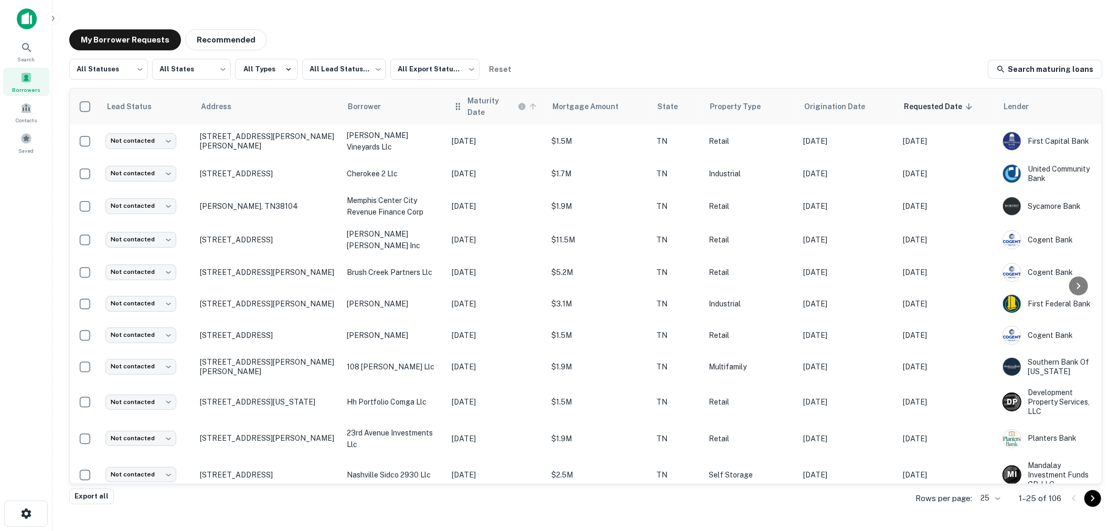
click at [481, 106] on h6 "Maturity Date" at bounding box center [492, 106] width 48 height 23
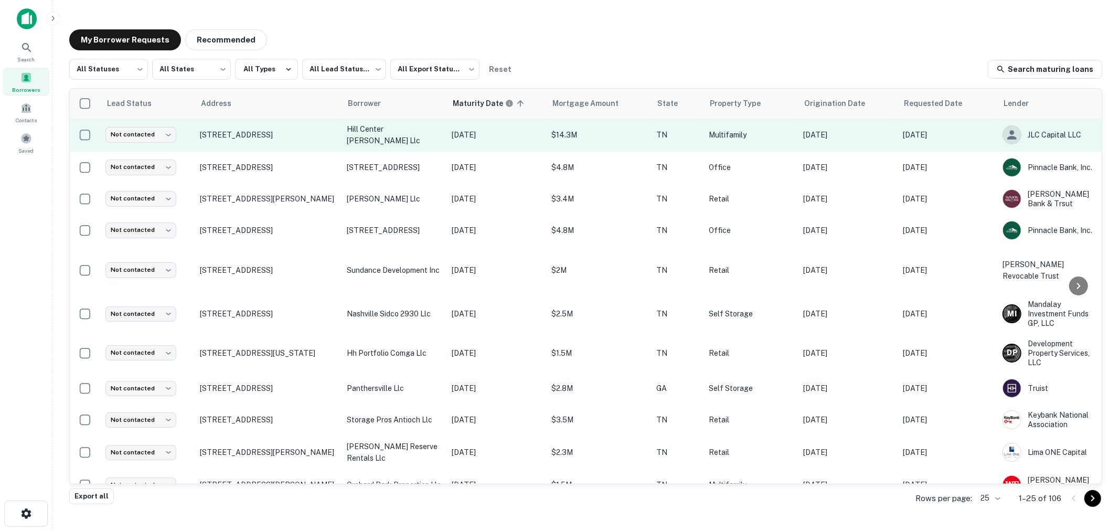
click at [420, 134] on p "hill center acklen llc" at bounding box center [394, 134] width 94 height 23
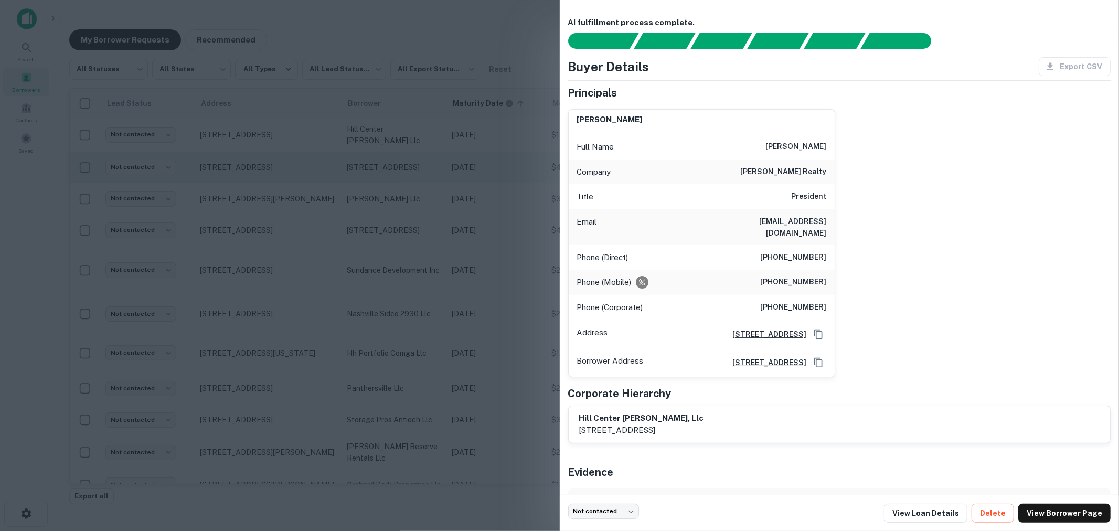
click at [395, 147] on div at bounding box center [559, 265] width 1119 height 531
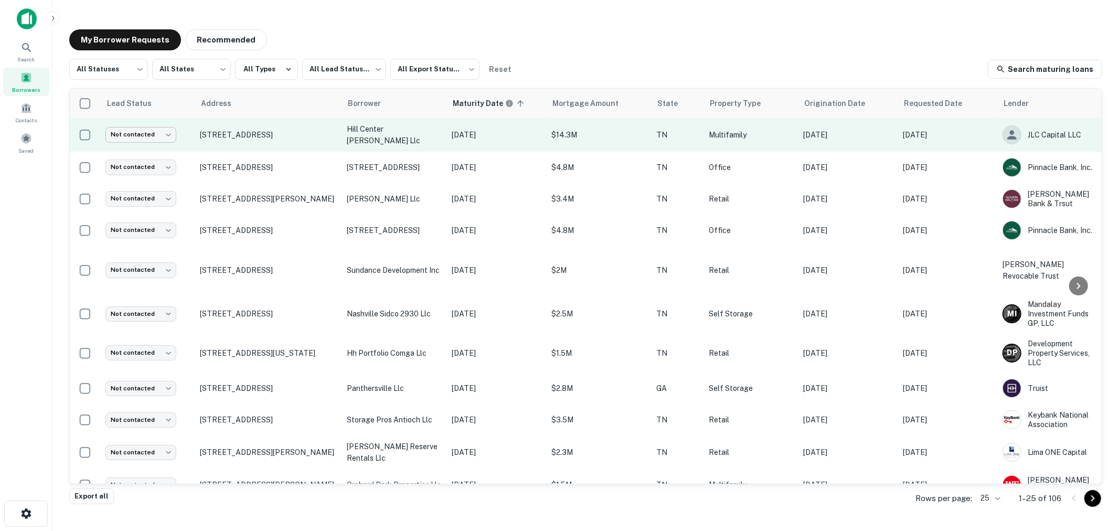
click at [163, 133] on body "Search Borrowers Contacts Saved My Borrower Requests Recommended All Statuses *…" at bounding box center [559, 265] width 1119 height 531
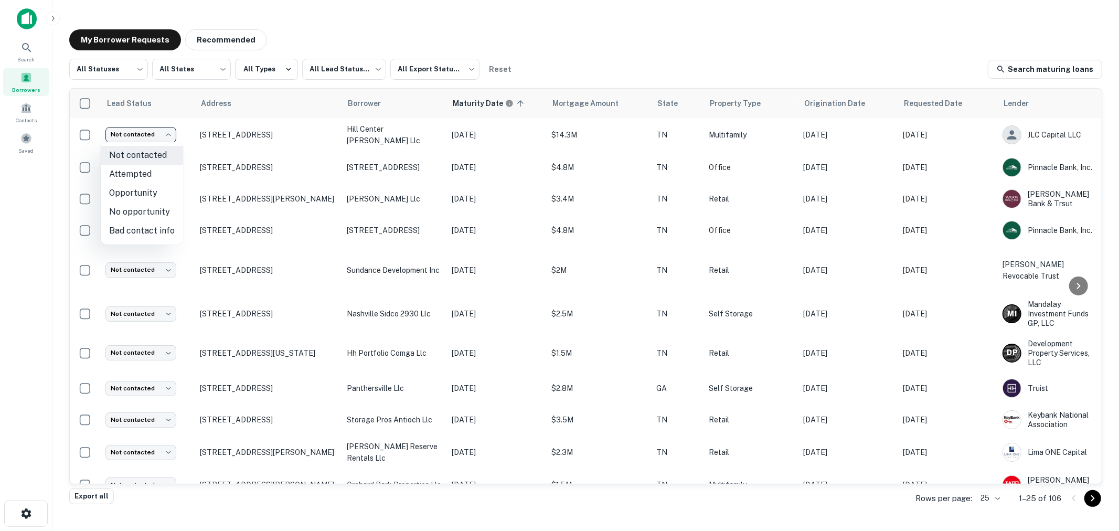
click at [641, 47] on div at bounding box center [559, 265] width 1119 height 531
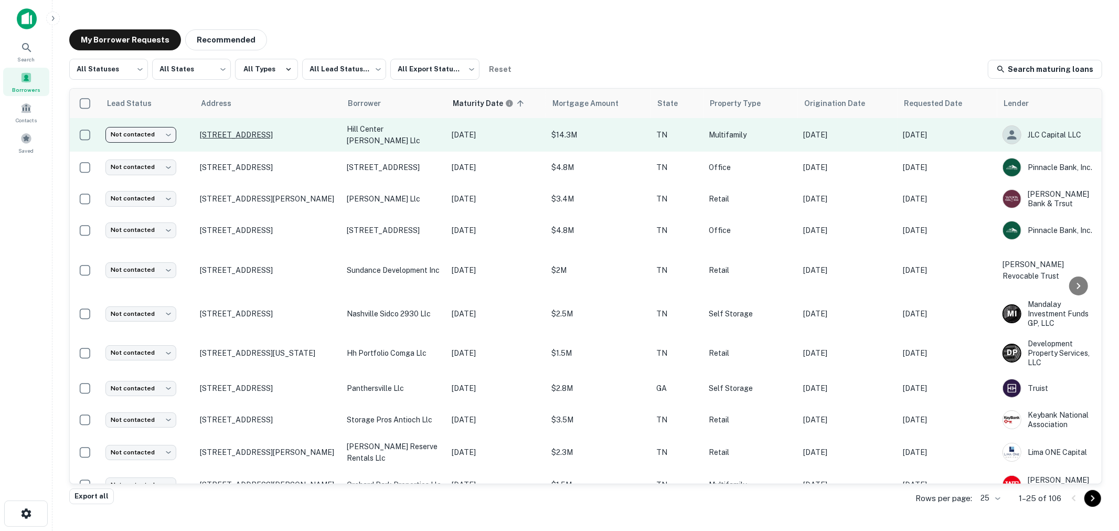
click at [303, 135] on p "1807 21st Ave S Nashville, TN37212" at bounding box center [268, 134] width 136 height 9
click at [334, 144] on td "1807 21st Ave S Nashville, TN37212" at bounding box center [268, 135] width 147 height 34
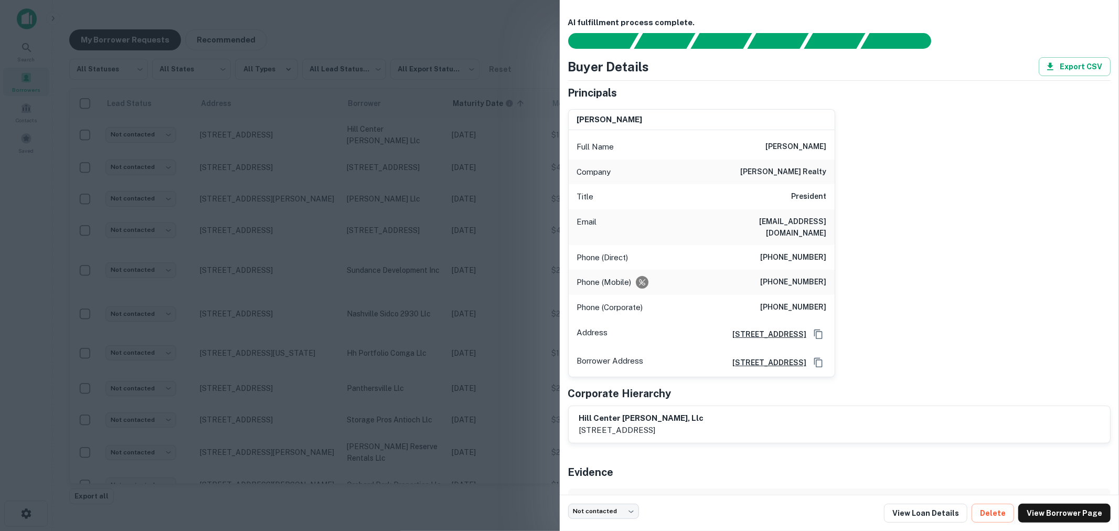
click at [484, 90] on div at bounding box center [559, 265] width 1119 height 531
